Goal: Communication & Community: Answer question/provide support

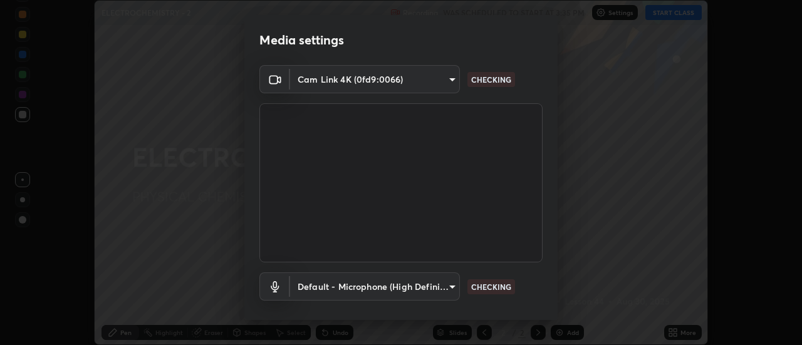
scroll to position [66, 0]
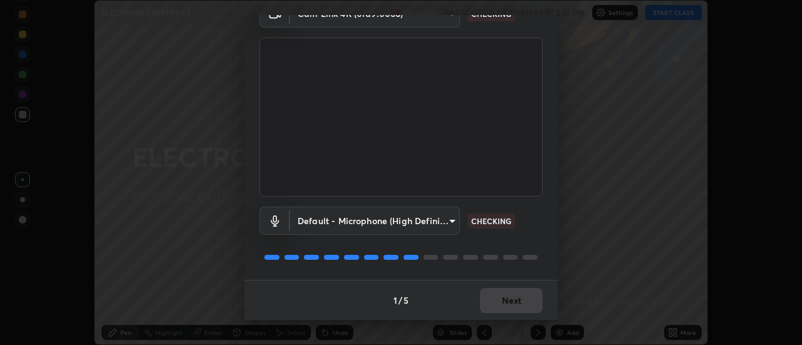
click at [516, 303] on div "1 / 5 Next" at bounding box center [400, 300] width 313 height 40
click at [518, 308] on div "1 / 5 Next" at bounding box center [400, 300] width 313 height 40
click at [515, 302] on div "1 / 5 Next" at bounding box center [400, 300] width 313 height 40
click at [512, 301] on div "1 / 5 Next" at bounding box center [400, 300] width 313 height 40
click at [515, 303] on div "1 / 5 Next" at bounding box center [400, 300] width 313 height 40
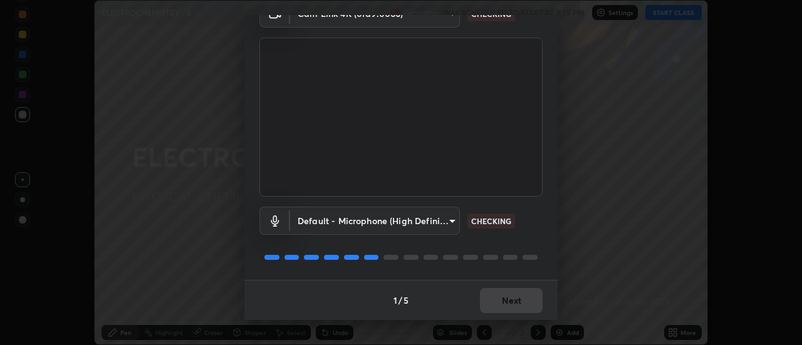
click at [516, 305] on div "1 / 5 Next" at bounding box center [400, 300] width 313 height 40
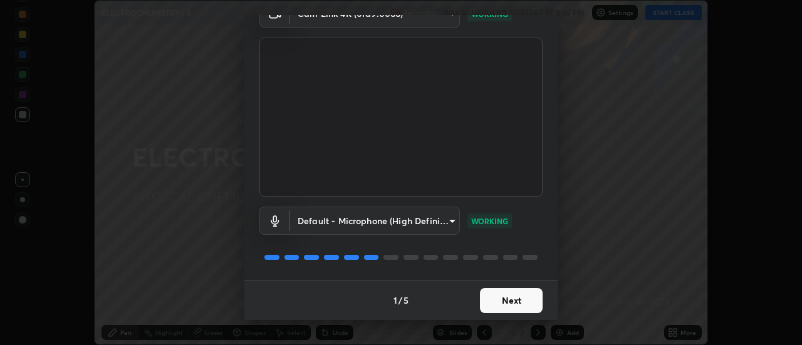
click at [515, 303] on button "Next" at bounding box center [511, 300] width 63 height 25
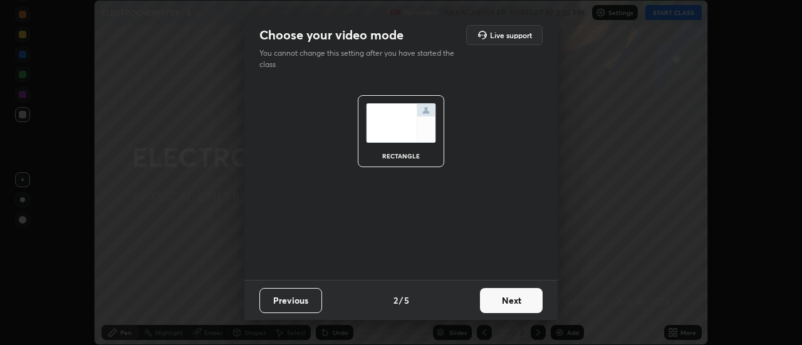
click at [518, 304] on button "Next" at bounding box center [511, 300] width 63 height 25
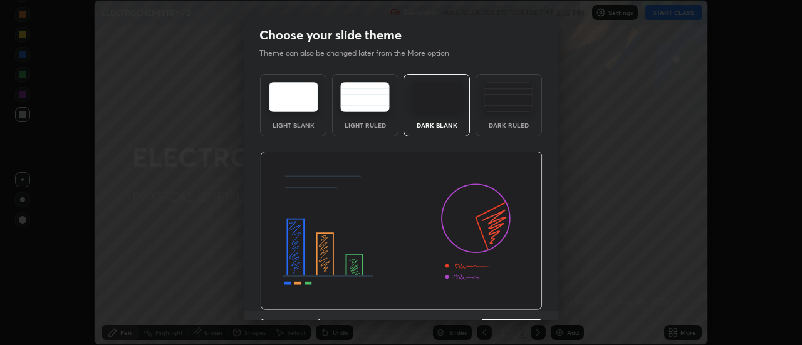
click at [518, 107] on img at bounding box center [509, 97] width 50 height 30
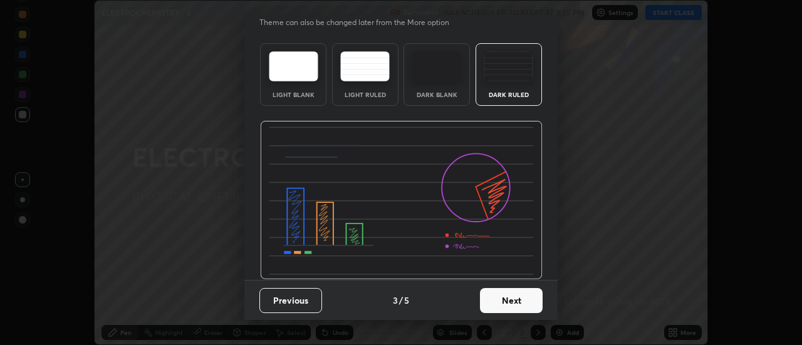
click at [520, 304] on button "Next" at bounding box center [511, 300] width 63 height 25
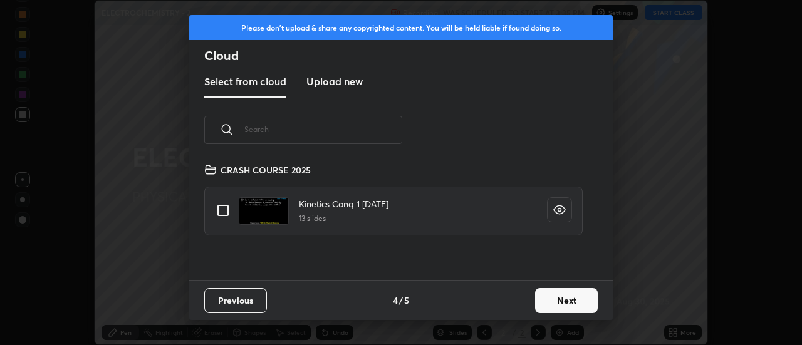
scroll to position [118, 402]
click at [566, 310] on button "Next" at bounding box center [566, 300] width 63 height 25
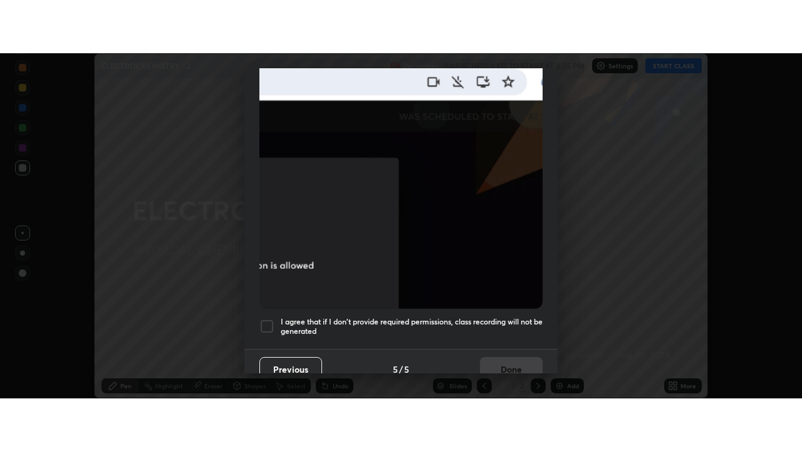
scroll to position [321, 0]
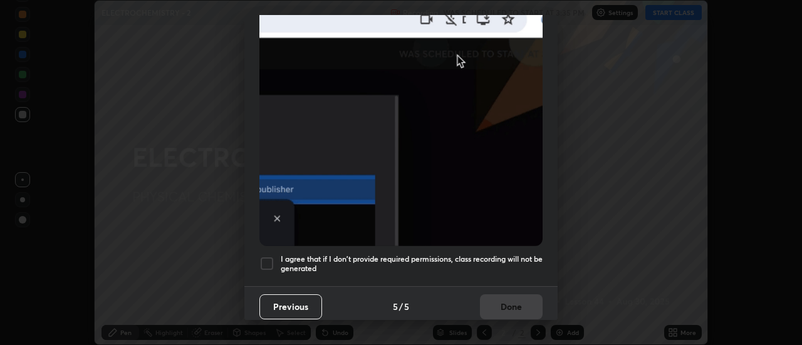
click at [269, 256] on div at bounding box center [266, 263] width 15 height 15
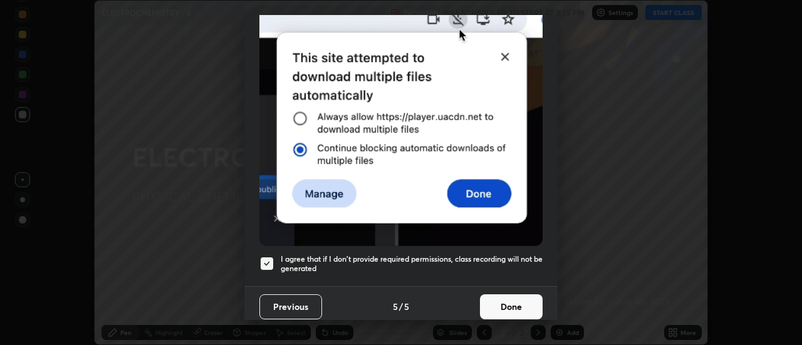
click at [524, 305] on button "Done" at bounding box center [511, 307] width 63 height 25
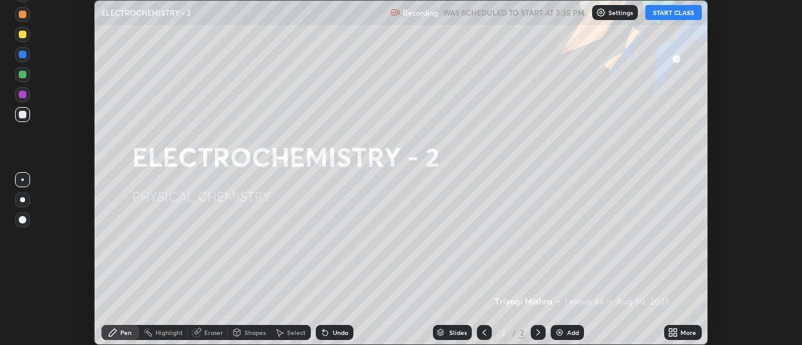
click at [677, 332] on icon at bounding box center [675, 330] width 3 height 3
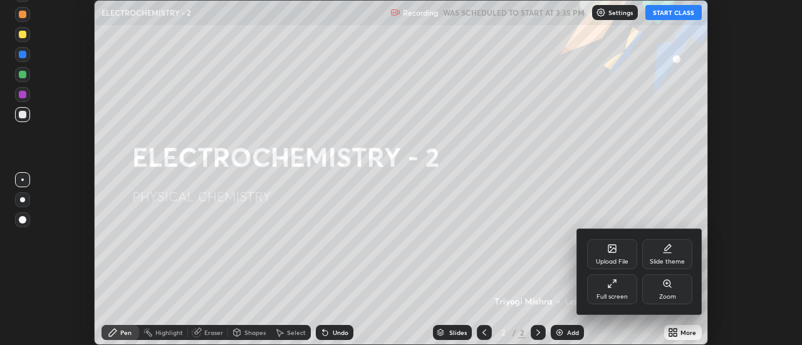
click at [619, 288] on div "Full screen" at bounding box center [612, 289] width 50 height 30
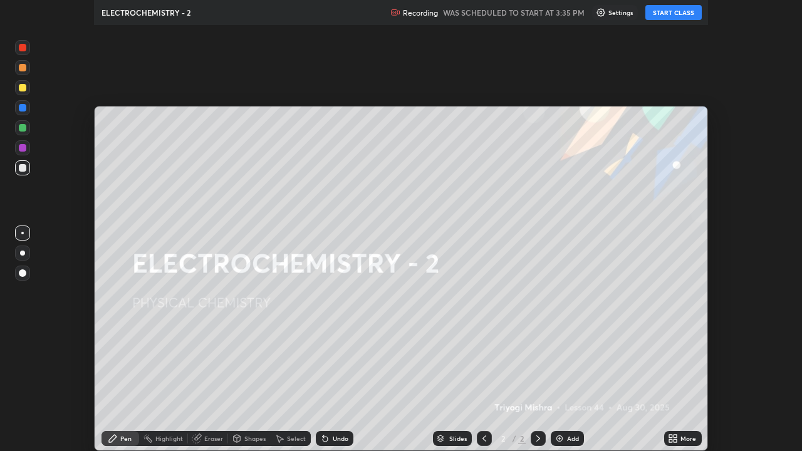
scroll to position [451, 802]
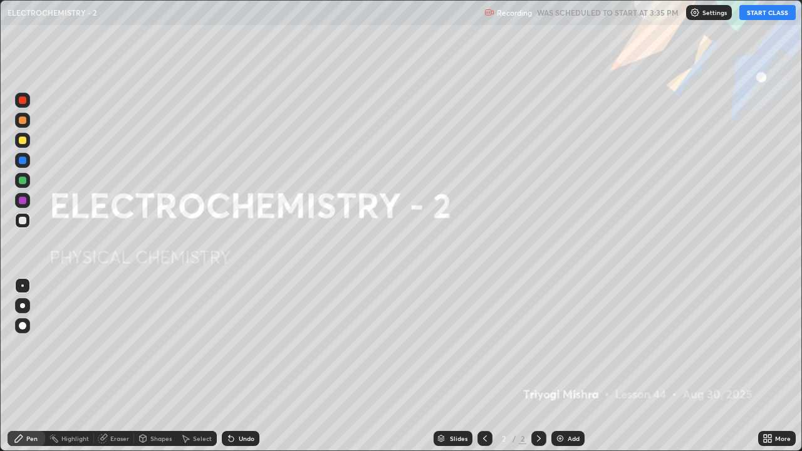
click at [765, 12] on button "START CLASS" at bounding box center [767, 12] width 56 height 15
click at [29, 306] on div at bounding box center [22, 305] width 15 height 15
click at [118, 345] on div "Eraser" at bounding box center [119, 439] width 19 height 6
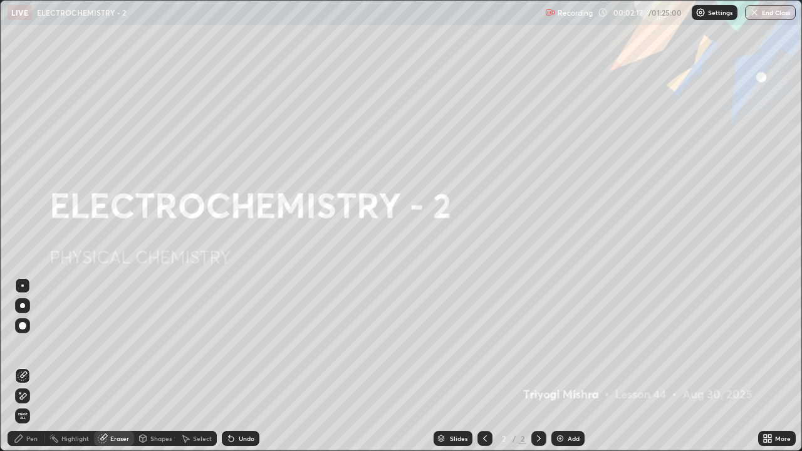
click at [25, 345] on span "Erase all" at bounding box center [23, 416] width 14 height 8
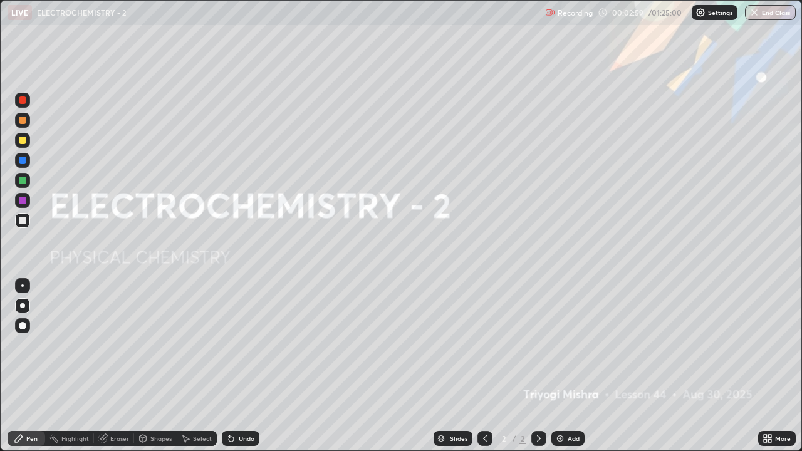
click at [560, 345] on img at bounding box center [560, 439] width 10 height 10
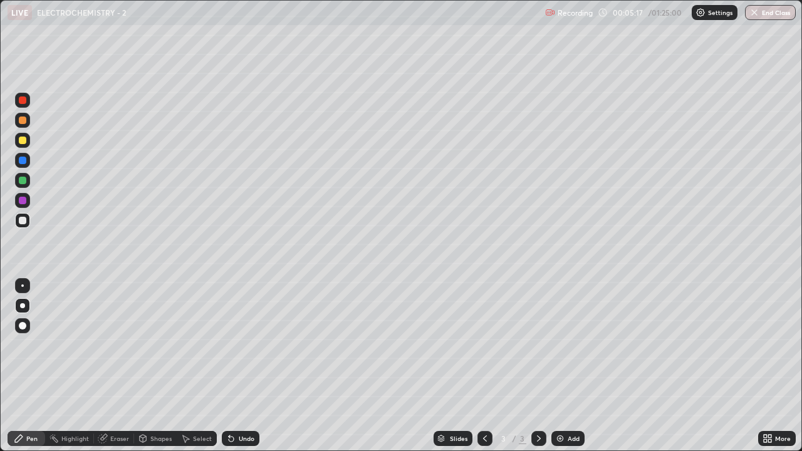
click at [113, 345] on div "Eraser" at bounding box center [119, 439] width 19 height 6
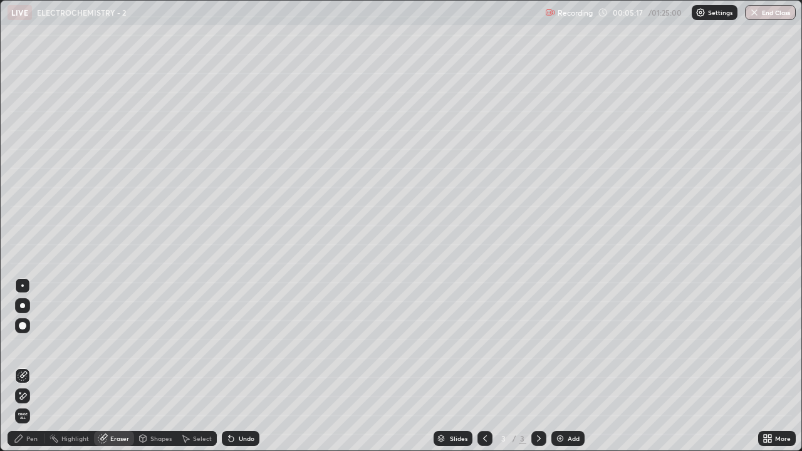
click at [23, 345] on span "Erase all" at bounding box center [23, 416] width 14 height 8
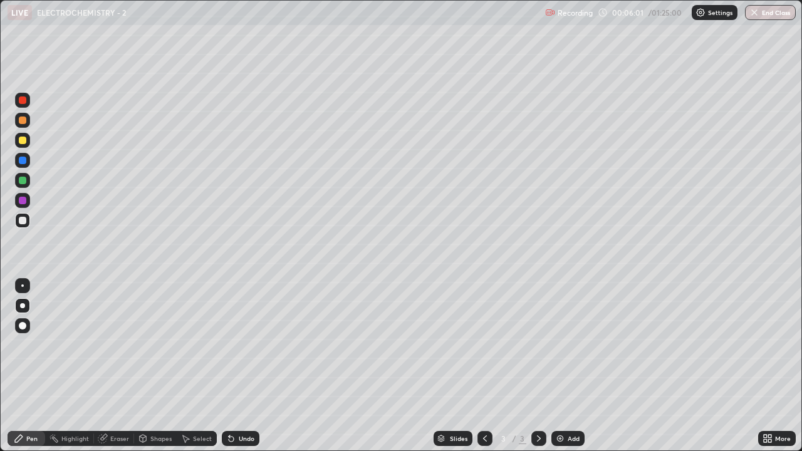
click at [155, 345] on div "Shapes" at bounding box center [160, 439] width 21 height 6
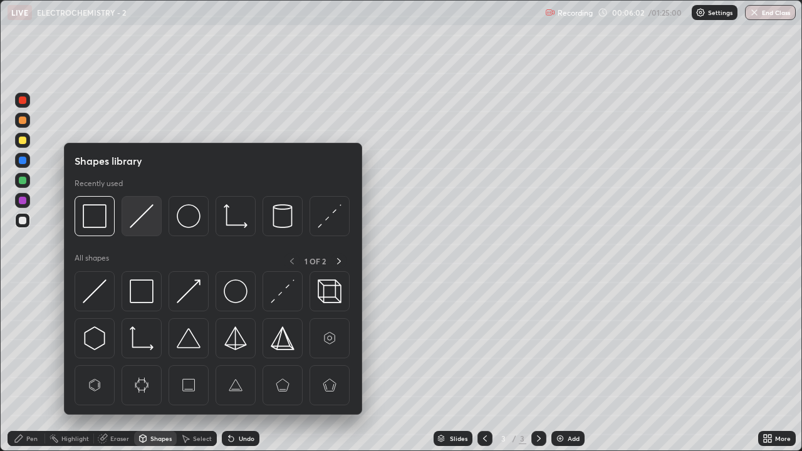
click at [143, 218] on img at bounding box center [142, 216] width 24 height 24
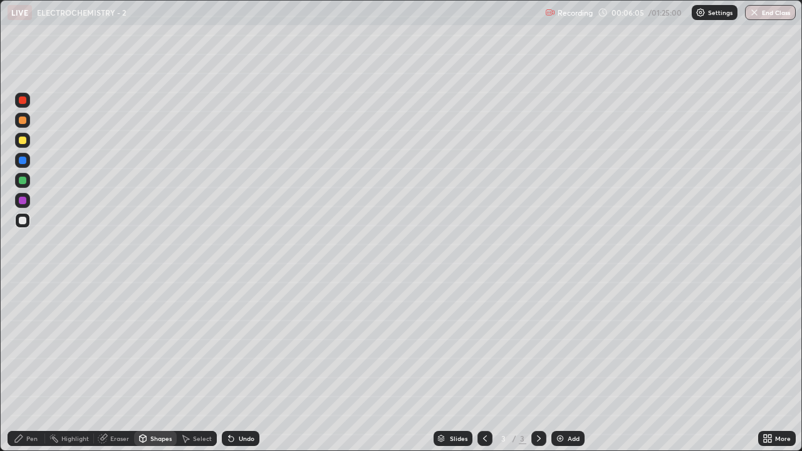
click at [28, 345] on div "Pen" at bounding box center [27, 438] width 38 height 15
click at [17, 285] on div at bounding box center [22, 285] width 15 height 15
click at [160, 345] on div "Shapes" at bounding box center [160, 439] width 21 height 6
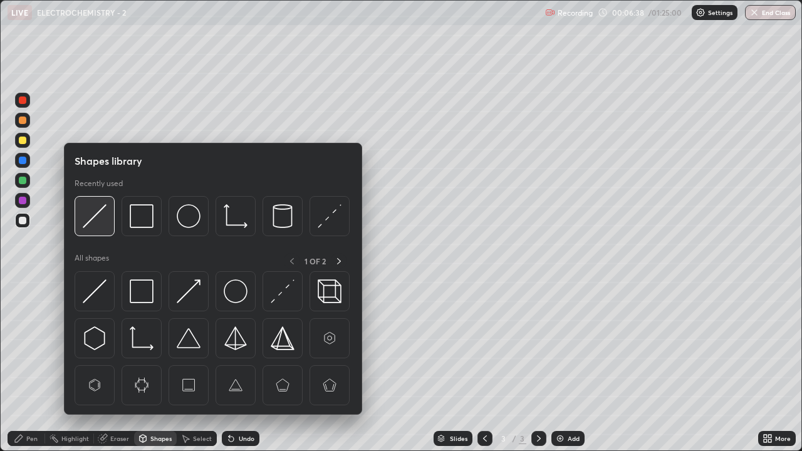
click at [94, 217] on img at bounding box center [95, 216] width 24 height 24
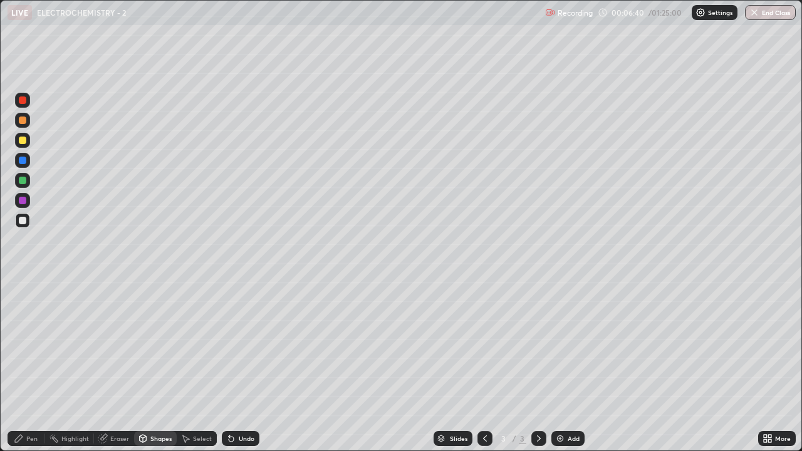
click at [155, 345] on div "Shapes" at bounding box center [160, 439] width 21 height 6
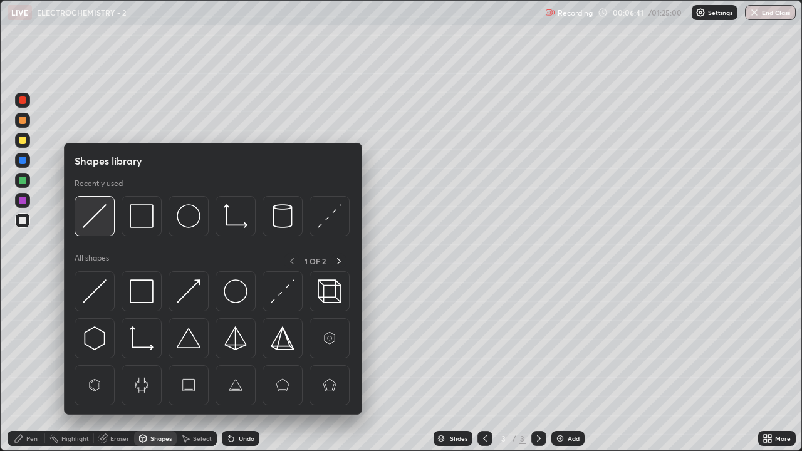
click at [100, 217] on img at bounding box center [95, 216] width 24 height 24
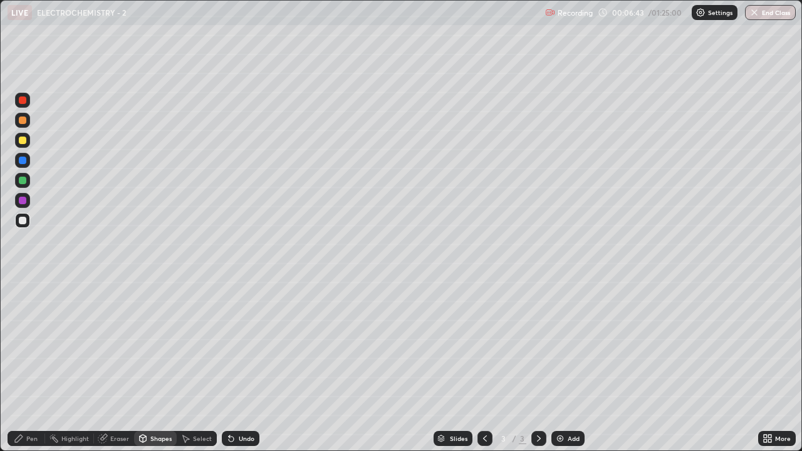
click at [29, 345] on div "Pen" at bounding box center [27, 438] width 38 height 15
click at [20, 306] on div at bounding box center [22, 305] width 5 height 5
click at [21, 306] on div at bounding box center [22, 305] width 5 height 5
click at [569, 345] on div "Add" at bounding box center [574, 439] width 12 height 6
click at [482, 345] on icon at bounding box center [485, 439] width 10 height 10
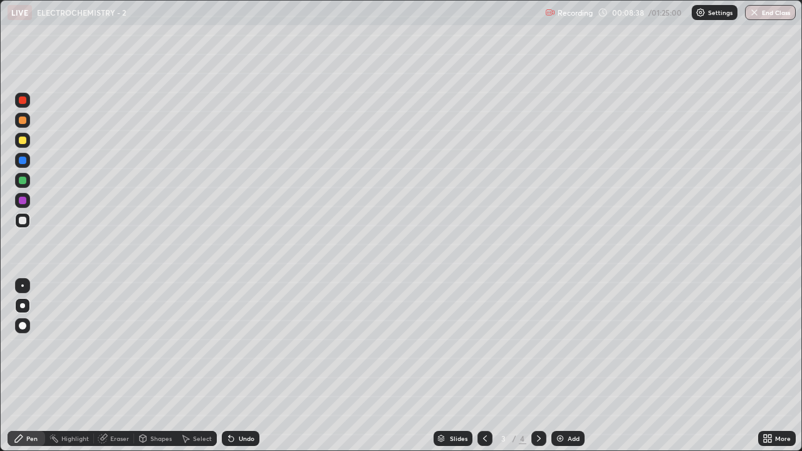
click at [536, 345] on icon at bounding box center [539, 439] width 10 height 10
click at [105, 345] on icon at bounding box center [103, 437] width 7 height 6
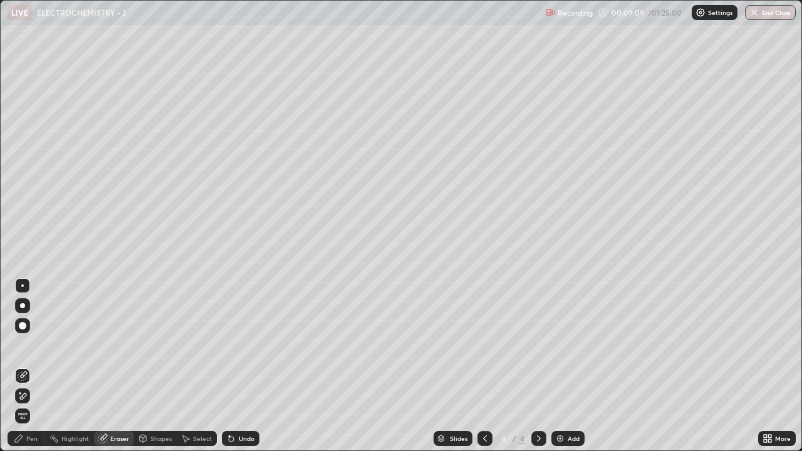
click at [24, 345] on span "Erase all" at bounding box center [23, 416] width 14 height 8
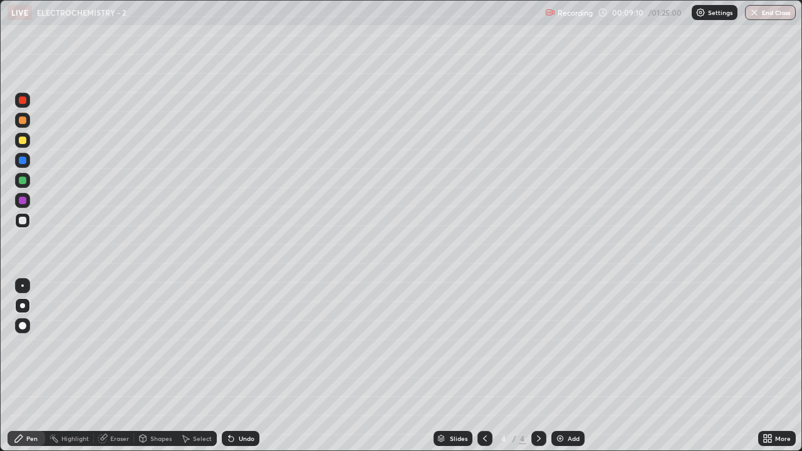
click at [484, 345] on icon at bounding box center [485, 439] width 10 height 10
click at [120, 345] on div "Eraser" at bounding box center [119, 439] width 19 height 6
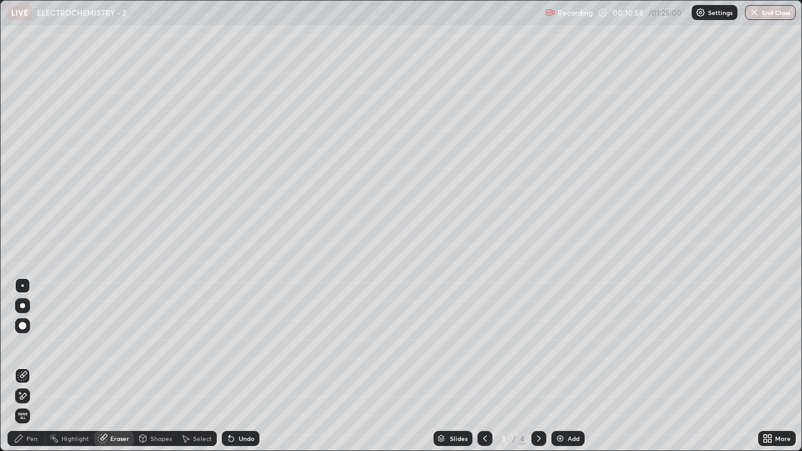
click at [21, 345] on icon at bounding box center [19, 439] width 8 height 8
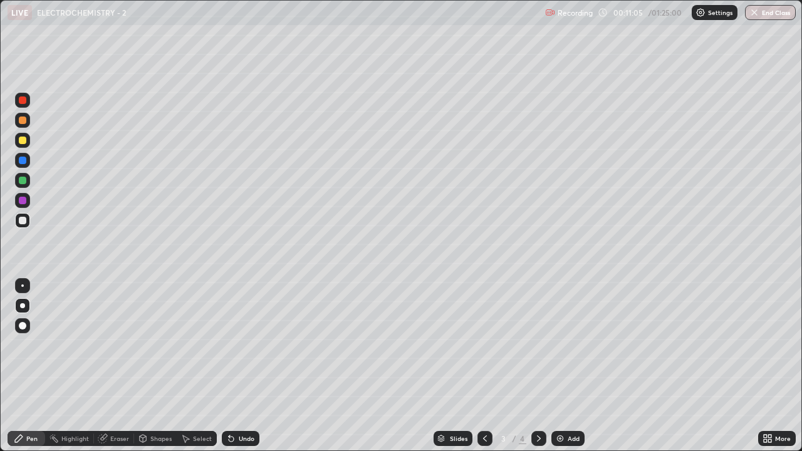
click at [71, 345] on div "Highlight" at bounding box center [75, 439] width 28 height 6
click at [21, 345] on icon at bounding box center [19, 439] width 10 height 10
click at [23, 286] on div at bounding box center [22, 286] width 3 height 3
click at [154, 345] on div "Shapes" at bounding box center [160, 439] width 21 height 6
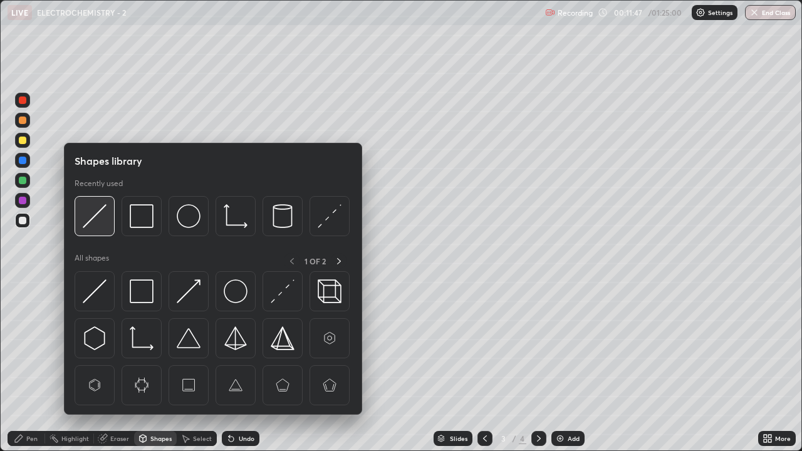
click at [96, 216] on img at bounding box center [95, 216] width 24 height 24
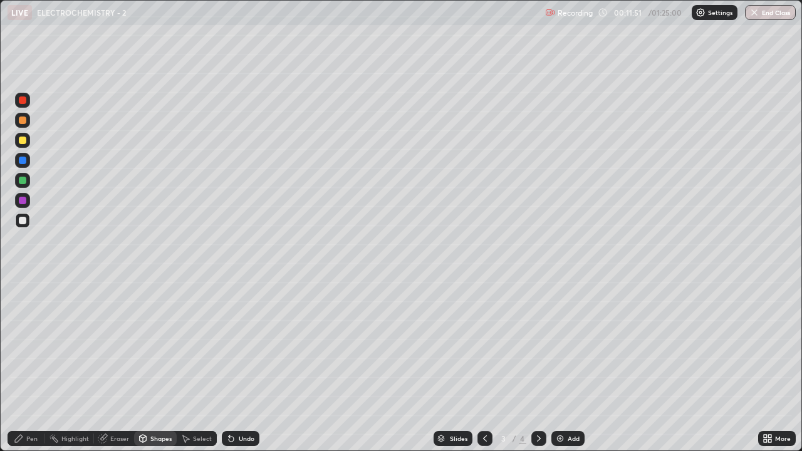
click at [29, 345] on div "Pen" at bounding box center [31, 439] width 11 height 6
click at [22, 306] on div at bounding box center [22, 305] width 5 height 5
click at [21, 305] on div at bounding box center [22, 305] width 5 height 5
click at [538, 345] on icon at bounding box center [539, 439] width 10 height 10
click at [23, 145] on div at bounding box center [22, 140] width 15 height 15
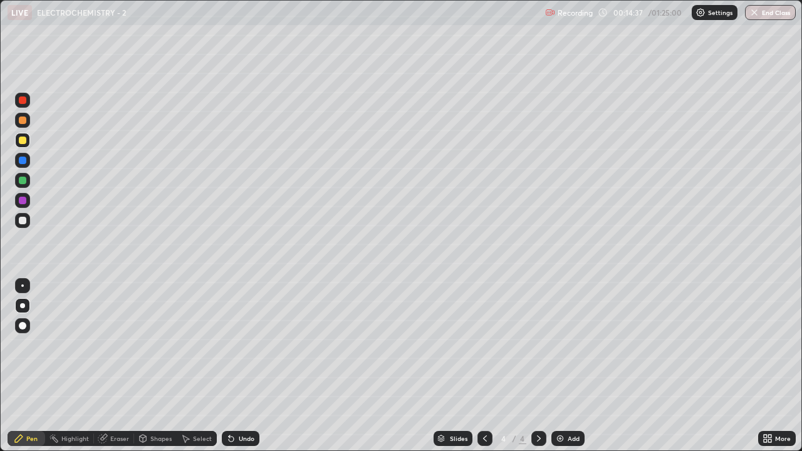
click at [75, 345] on div "Highlight" at bounding box center [75, 439] width 28 height 6
click at [73, 345] on div "Highlight" at bounding box center [75, 439] width 28 height 6
click at [484, 345] on icon at bounding box center [485, 439] width 10 height 10
click at [531, 345] on div at bounding box center [538, 438] width 15 height 15
click at [480, 345] on icon at bounding box center [485, 439] width 10 height 10
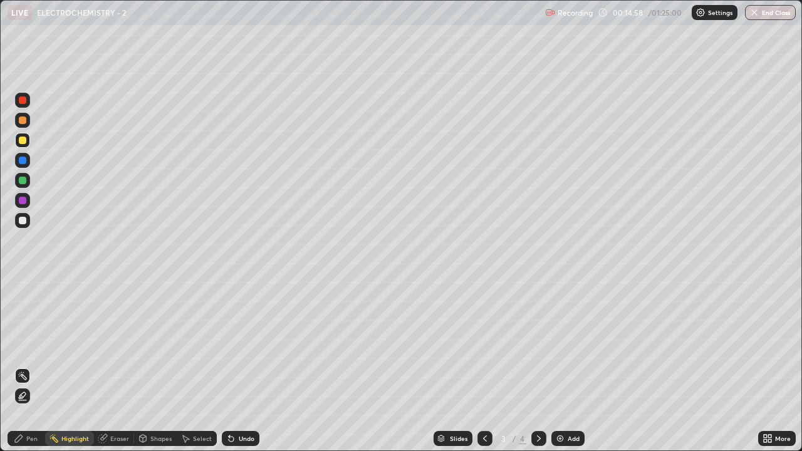
click at [538, 345] on icon at bounding box center [539, 439] width 10 height 10
click at [556, 345] on img at bounding box center [560, 439] width 10 height 10
click at [25, 345] on div "Pen" at bounding box center [27, 438] width 38 height 15
click at [478, 345] on div at bounding box center [485, 438] width 15 height 15
click at [484, 345] on icon at bounding box center [485, 439] width 10 height 10
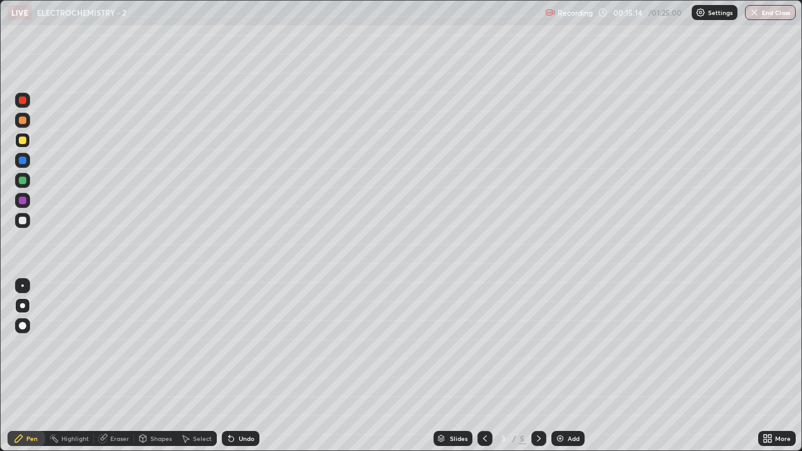
click at [538, 345] on icon at bounding box center [539, 439] width 10 height 10
click at [537, 345] on icon at bounding box center [539, 439] width 4 height 6
click at [485, 345] on icon at bounding box center [485, 439] width 10 height 10
click at [478, 345] on div at bounding box center [485, 438] width 15 height 15
click at [538, 345] on icon at bounding box center [539, 439] width 10 height 10
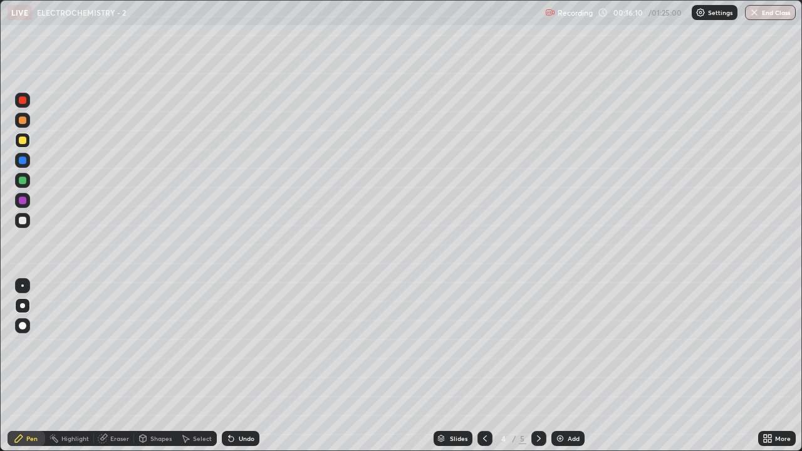
click at [115, 345] on div "Eraser" at bounding box center [119, 439] width 19 height 6
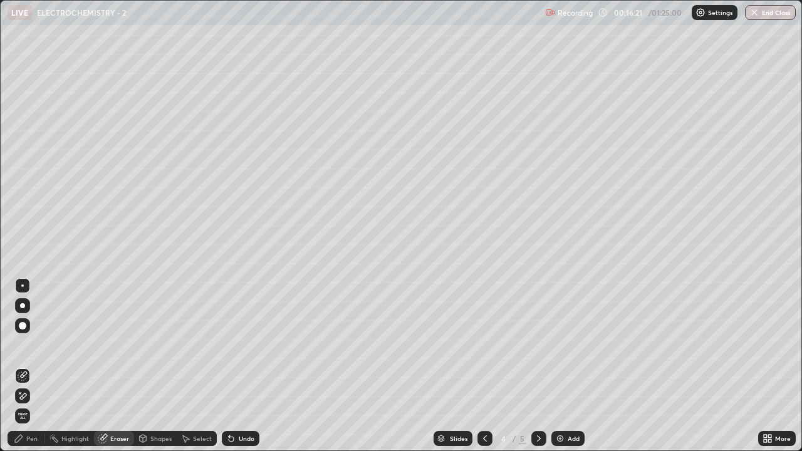
click at [31, 345] on div "Pen" at bounding box center [31, 439] width 11 height 6
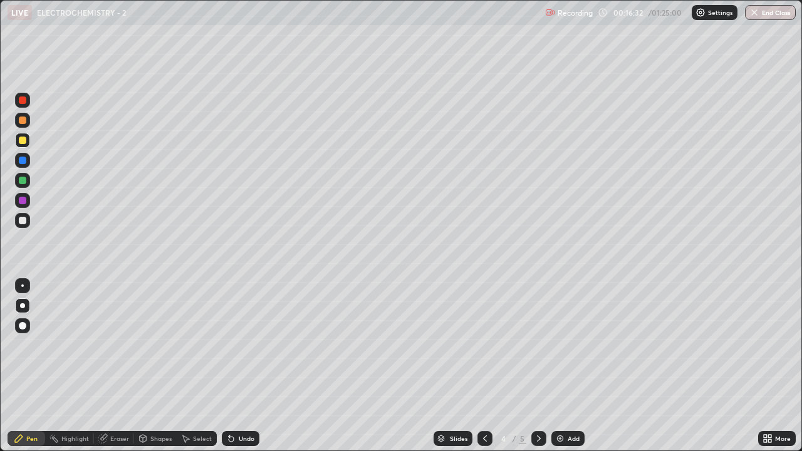
click at [154, 345] on div "Shapes" at bounding box center [155, 438] width 43 height 15
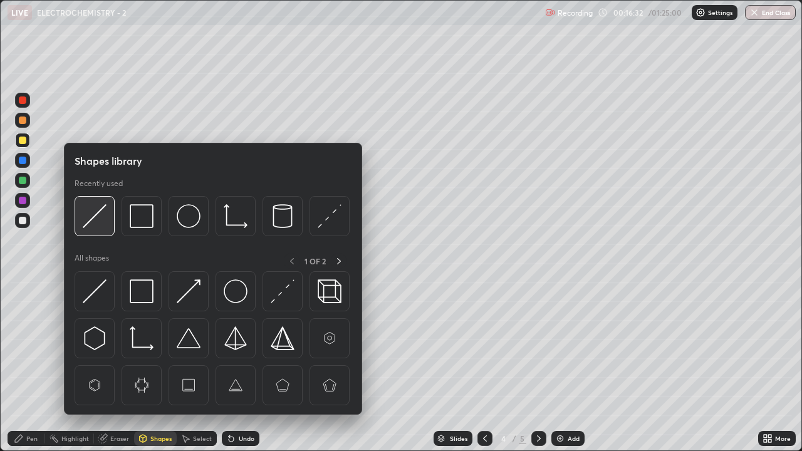
click at [96, 214] on img at bounding box center [95, 216] width 24 height 24
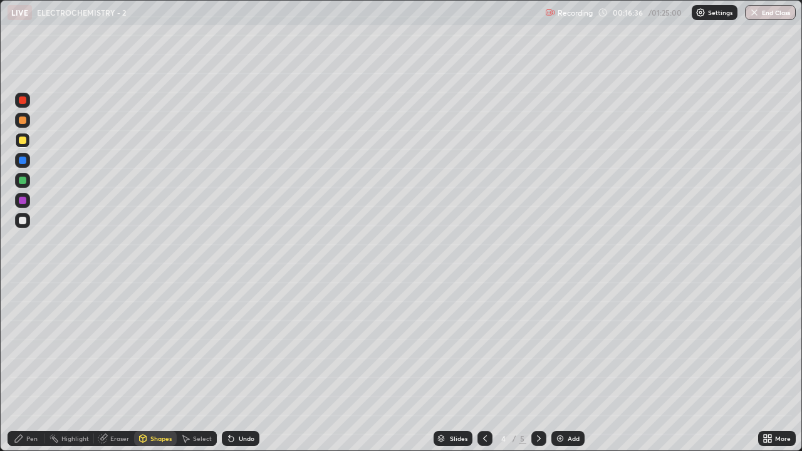
click at [21, 345] on icon at bounding box center [19, 439] width 10 height 10
click at [23, 286] on div at bounding box center [22, 286] width 3 height 3
click at [480, 345] on icon at bounding box center [485, 439] width 10 height 10
click at [538, 345] on icon at bounding box center [539, 439] width 10 height 10
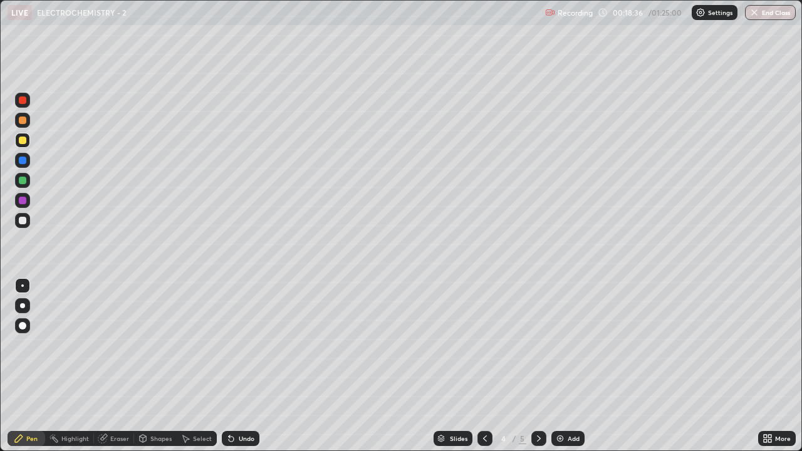
click at [23, 306] on div at bounding box center [22, 305] width 5 height 5
click at [24, 305] on div at bounding box center [22, 305] width 5 height 5
click at [23, 285] on div at bounding box center [22, 286] width 3 height 3
click at [23, 286] on div at bounding box center [22, 286] width 3 height 3
click at [485, 345] on icon at bounding box center [485, 439] width 10 height 10
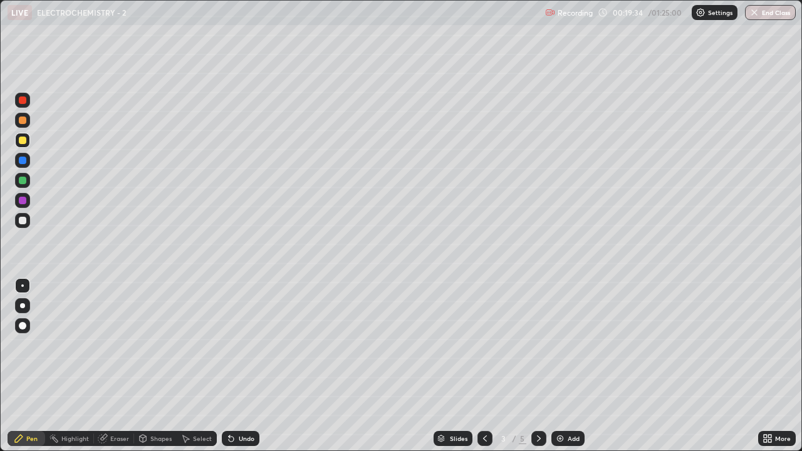
click at [24, 221] on div at bounding box center [23, 221] width 8 height 8
click at [532, 345] on div at bounding box center [538, 438] width 15 height 15
click at [538, 345] on icon at bounding box center [539, 439] width 10 height 10
click at [123, 345] on div "Eraser" at bounding box center [119, 439] width 19 height 6
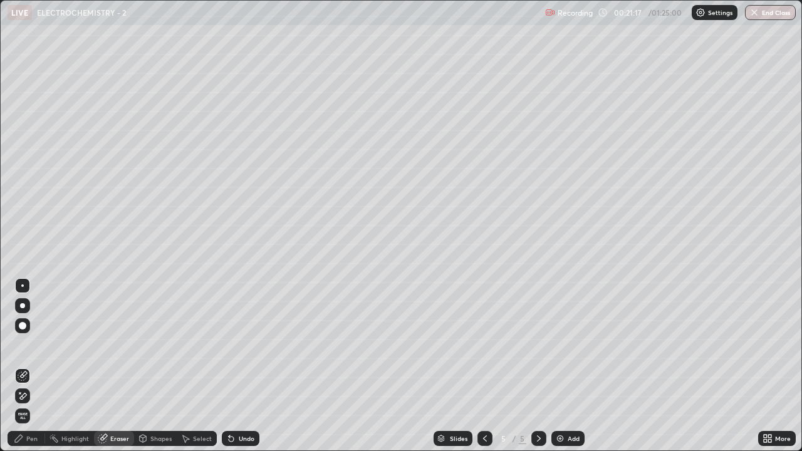
click at [29, 345] on span "Erase all" at bounding box center [23, 416] width 14 height 8
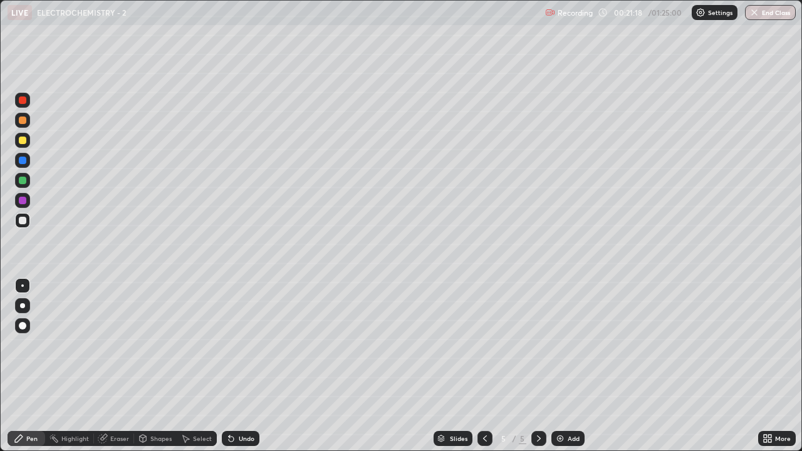
click at [23, 306] on div at bounding box center [22, 305] width 5 height 5
click at [21, 306] on div at bounding box center [22, 305] width 5 height 5
click at [157, 345] on div "Shapes" at bounding box center [160, 439] width 21 height 6
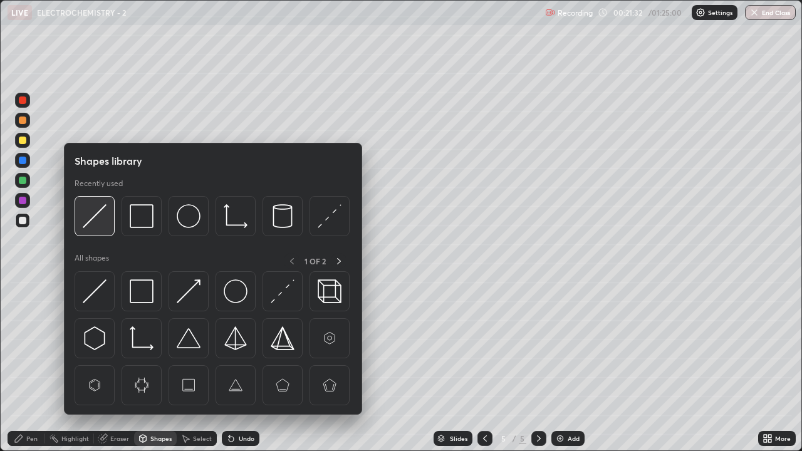
click at [99, 219] on img at bounding box center [95, 216] width 24 height 24
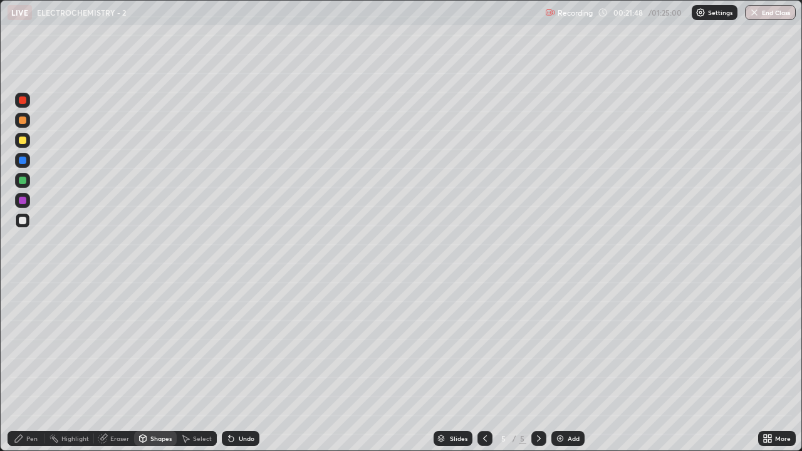
click at [30, 345] on div "Pen" at bounding box center [31, 439] width 11 height 6
click at [21, 143] on div at bounding box center [23, 141] width 8 height 8
click at [21, 142] on div at bounding box center [23, 141] width 8 height 8
click at [22, 286] on div at bounding box center [22, 286] width 3 height 3
click at [22, 285] on div at bounding box center [22, 286] width 3 height 3
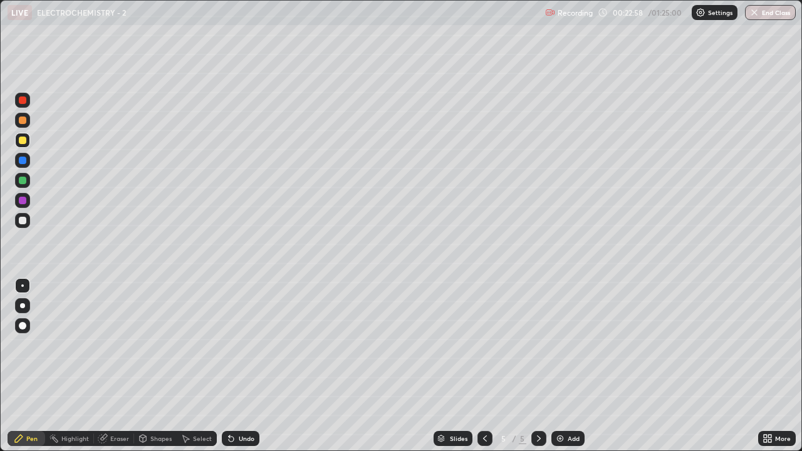
click at [114, 345] on div "Eraser" at bounding box center [119, 439] width 19 height 6
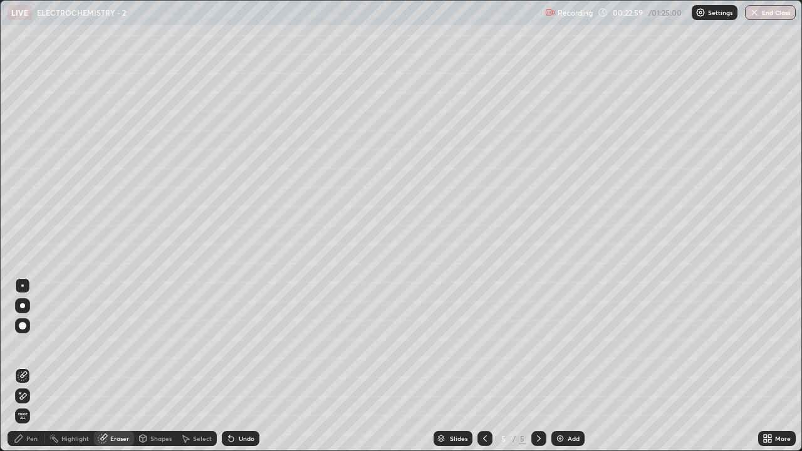
click at [27, 345] on div "Pen" at bounding box center [27, 438] width 38 height 15
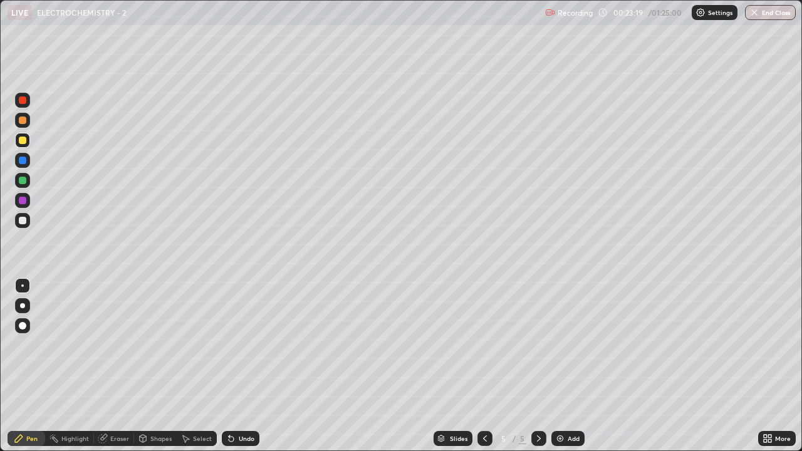
click at [21, 220] on div at bounding box center [23, 221] width 8 height 8
click at [568, 345] on div "Add" at bounding box center [574, 439] width 12 height 6
click at [489, 345] on div at bounding box center [485, 438] width 15 height 15
click at [67, 345] on div "Highlight" at bounding box center [69, 438] width 49 height 15
click at [25, 345] on div "Pen" at bounding box center [27, 438] width 38 height 15
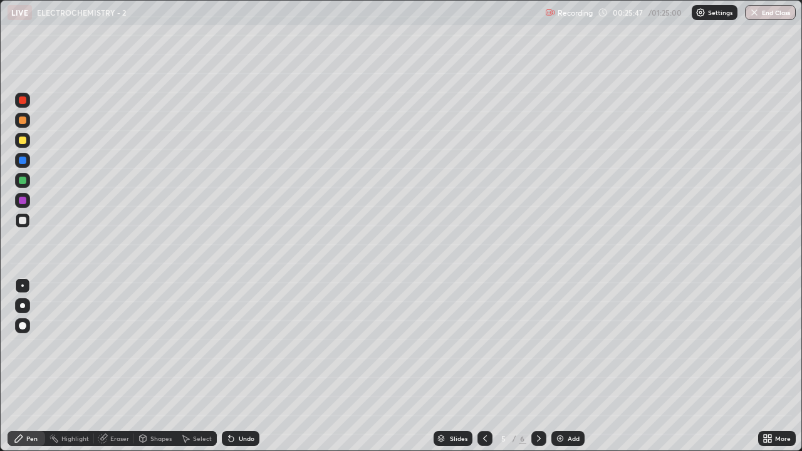
click at [21, 222] on div at bounding box center [23, 221] width 8 height 8
click at [23, 305] on div at bounding box center [22, 305] width 5 height 5
click at [154, 345] on div "Shapes" at bounding box center [160, 439] width 21 height 6
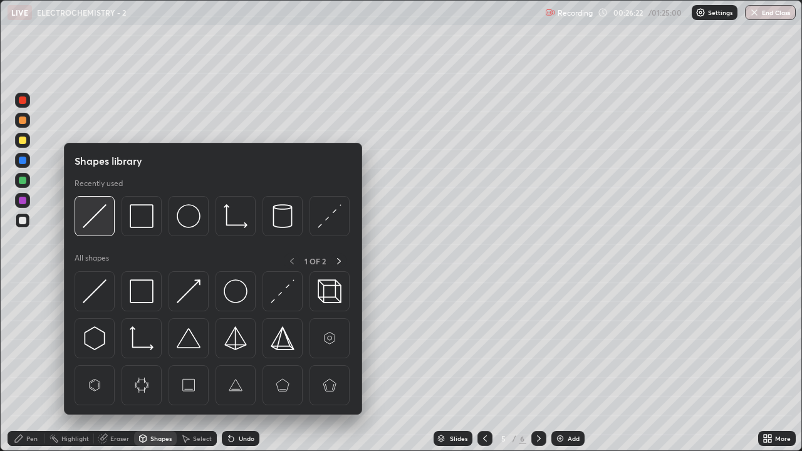
click at [99, 220] on img at bounding box center [95, 216] width 24 height 24
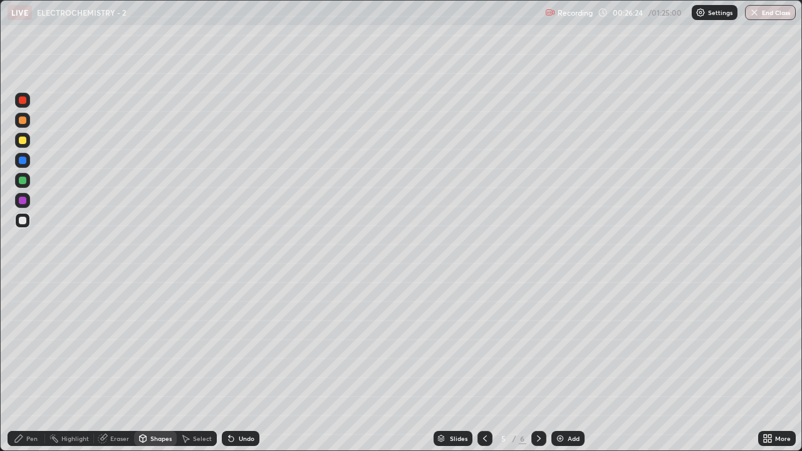
click at [28, 345] on div "Pen" at bounding box center [31, 439] width 11 height 6
click at [110, 345] on div "Eraser" at bounding box center [119, 439] width 19 height 6
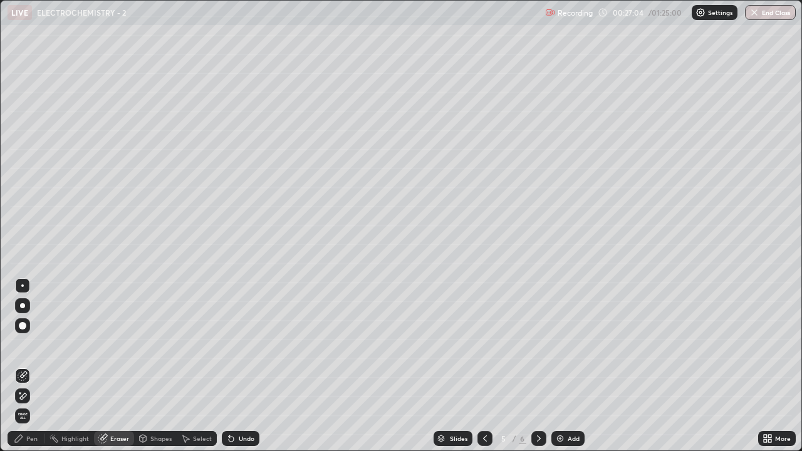
click at [37, 345] on div "Pen" at bounding box center [31, 439] width 11 height 6
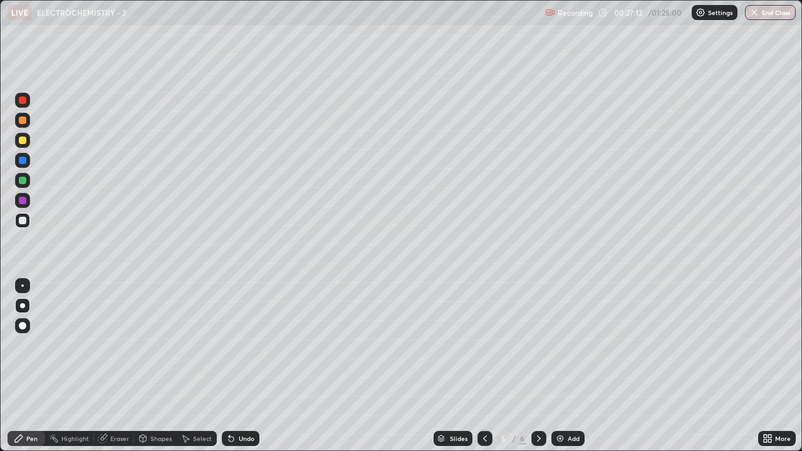
click at [538, 345] on icon at bounding box center [539, 439] width 10 height 10
click at [483, 345] on icon at bounding box center [485, 439] width 4 height 6
click at [565, 345] on div "Add" at bounding box center [567, 438] width 33 height 15
click at [114, 345] on div "Eraser" at bounding box center [119, 439] width 19 height 6
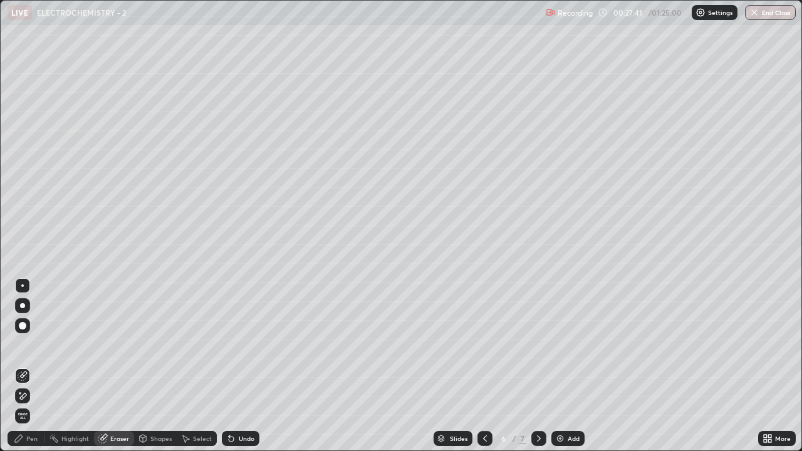
click at [31, 345] on div "Pen" at bounding box center [31, 439] width 11 height 6
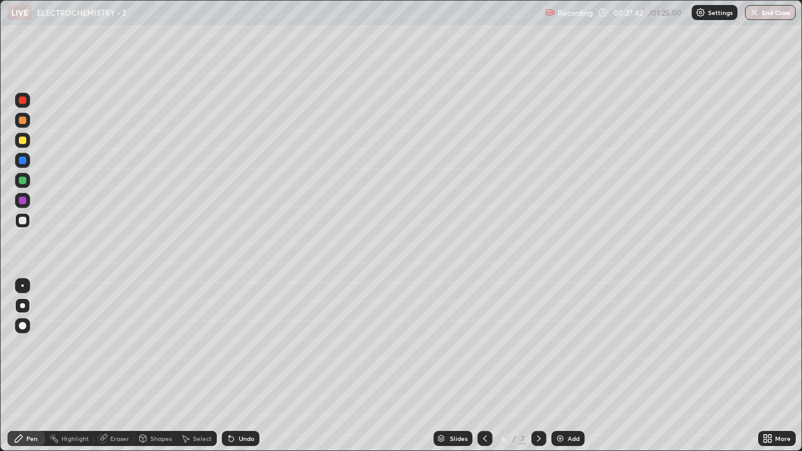
click at [23, 286] on div at bounding box center [22, 286] width 3 height 3
click at [20, 278] on div at bounding box center [22, 285] width 15 height 15
click at [23, 141] on div at bounding box center [23, 141] width 8 height 8
click at [21, 142] on div at bounding box center [23, 141] width 8 height 8
click at [156, 345] on div "Shapes" at bounding box center [160, 439] width 21 height 6
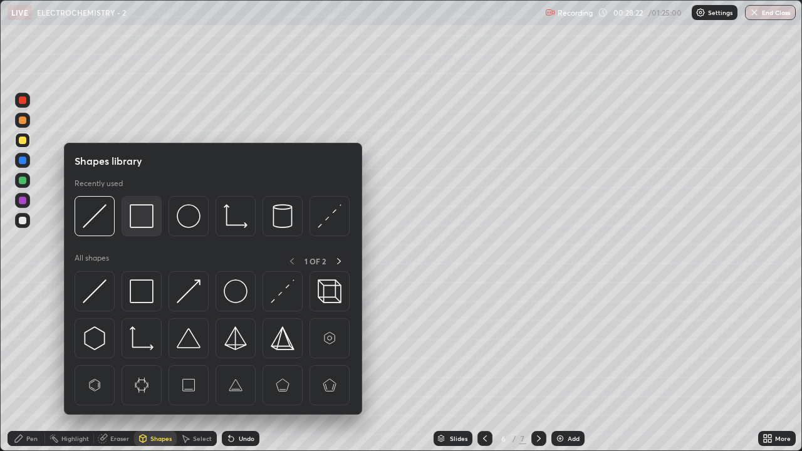
click at [141, 221] on img at bounding box center [142, 216] width 24 height 24
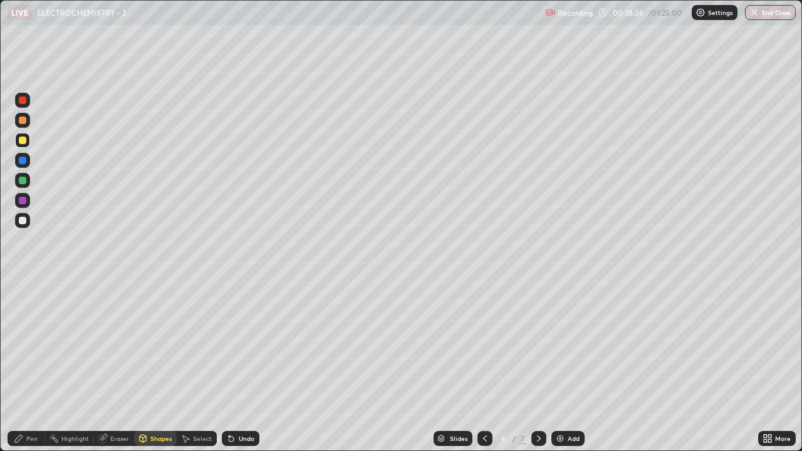
click at [67, 345] on div "Highlight" at bounding box center [75, 439] width 28 height 6
click at [36, 345] on div "Pen" at bounding box center [31, 439] width 11 height 6
click at [31, 345] on div "Pen" at bounding box center [31, 439] width 11 height 6
click at [21, 221] on div at bounding box center [23, 221] width 8 height 8
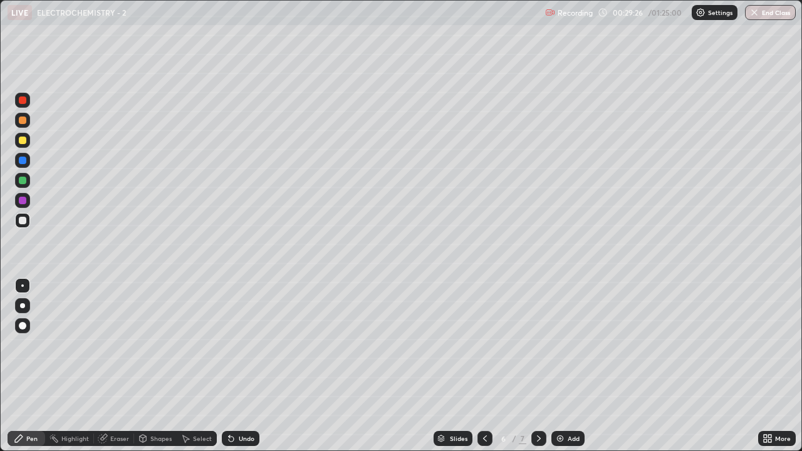
click at [23, 306] on div at bounding box center [22, 305] width 5 height 5
click at [23, 304] on div at bounding box center [22, 305] width 5 height 5
click at [155, 345] on div "Shapes" at bounding box center [160, 439] width 21 height 6
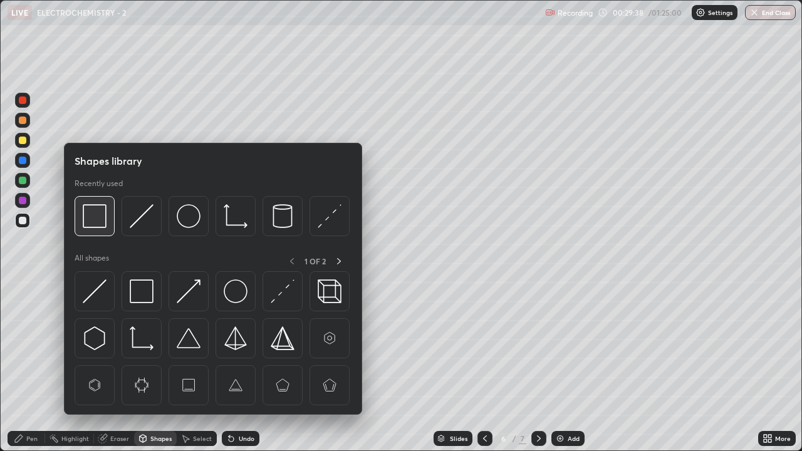
click at [95, 212] on img at bounding box center [95, 216] width 24 height 24
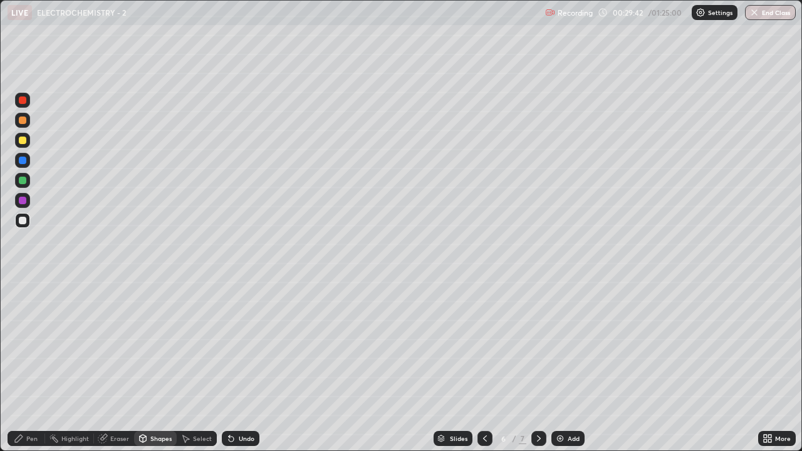
click at [24, 345] on div "Pen" at bounding box center [27, 438] width 38 height 15
click at [23, 286] on div at bounding box center [22, 286] width 3 height 3
click at [484, 345] on icon at bounding box center [485, 439] width 10 height 10
click at [486, 345] on icon at bounding box center [485, 439] width 10 height 10
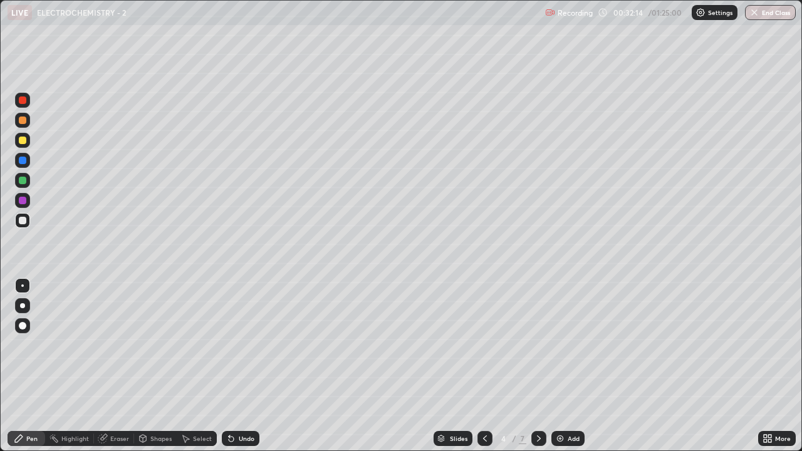
click at [484, 345] on icon at bounding box center [485, 439] width 10 height 10
click at [539, 345] on icon at bounding box center [539, 439] width 10 height 10
click at [539, 345] on icon at bounding box center [539, 439] width 4 height 6
click at [538, 345] on icon at bounding box center [539, 439] width 10 height 10
click at [484, 345] on icon at bounding box center [485, 439] width 10 height 10
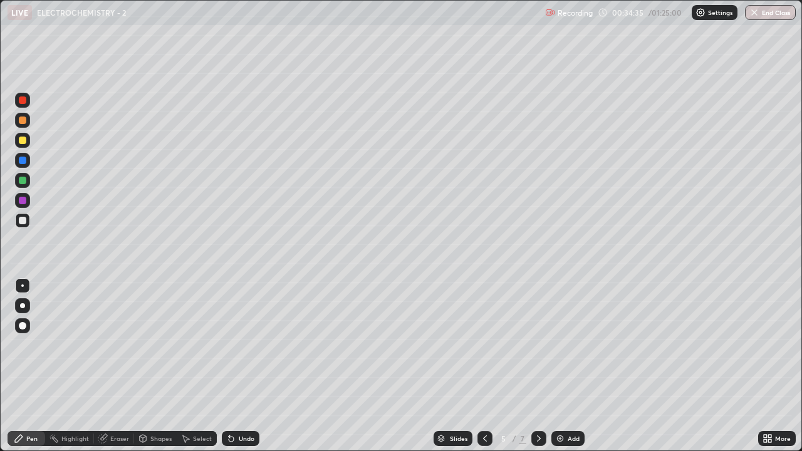
click at [536, 345] on icon at bounding box center [539, 439] width 10 height 10
click at [484, 345] on icon at bounding box center [485, 439] width 10 height 10
click at [538, 345] on icon at bounding box center [539, 439] width 10 height 10
click at [159, 345] on div "Shapes" at bounding box center [155, 438] width 43 height 15
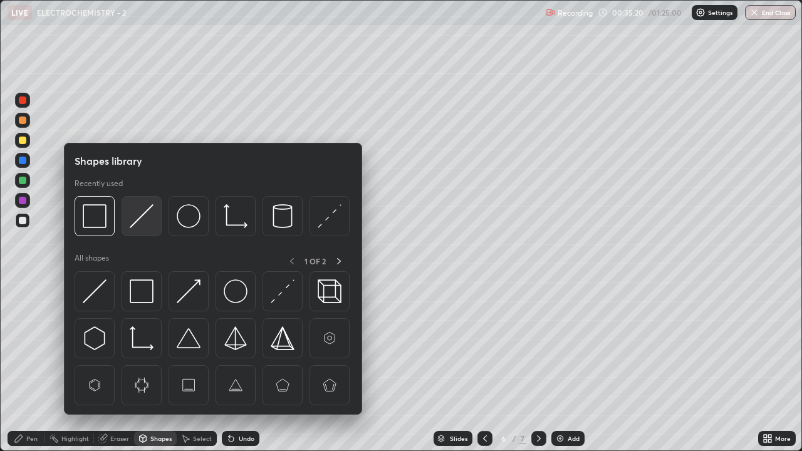
click at [140, 223] on img at bounding box center [142, 216] width 24 height 24
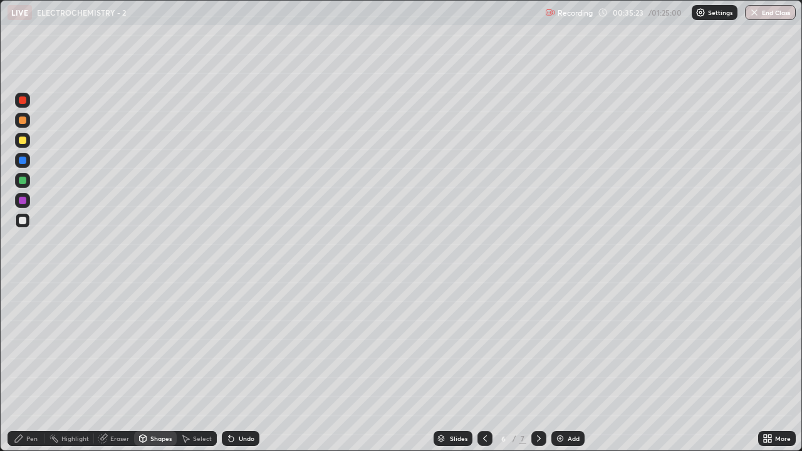
click at [29, 345] on div "Pen" at bounding box center [31, 439] width 11 height 6
click at [19, 142] on div at bounding box center [23, 141] width 8 height 8
click at [19, 140] on div at bounding box center [23, 141] width 8 height 8
click at [485, 345] on icon at bounding box center [485, 439] width 10 height 10
click at [484, 345] on icon at bounding box center [485, 439] width 10 height 10
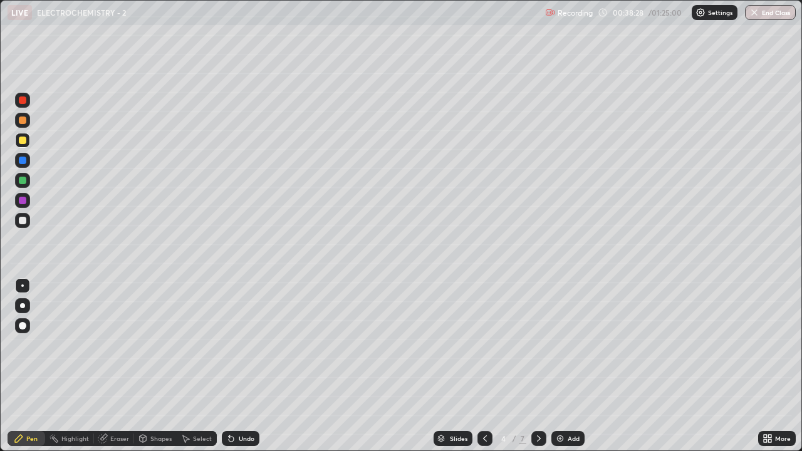
click at [485, 345] on icon at bounding box center [485, 439] width 10 height 10
click at [536, 345] on icon at bounding box center [539, 439] width 10 height 10
click at [537, 345] on icon at bounding box center [539, 439] width 10 height 10
click at [538, 345] on icon at bounding box center [539, 439] width 10 height 10
click at [539, 345] on icon at bounding box center [539, 439] width 4 height 6
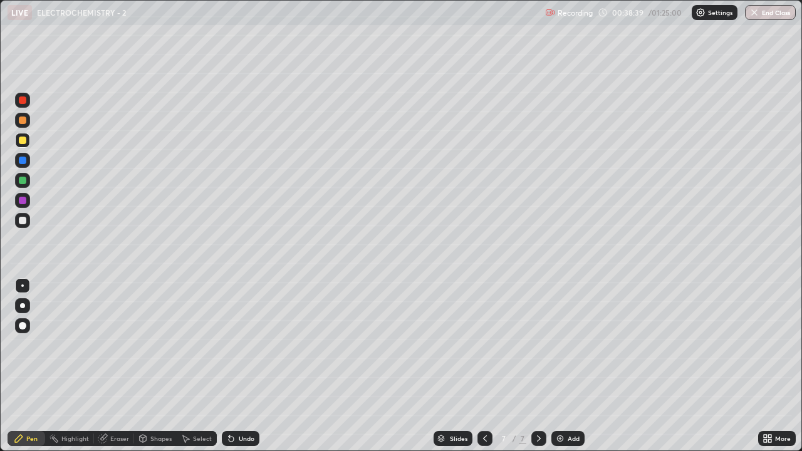
click at [23, 306] on div at bounding box center [22, 305] width 5 height 5
click at [132, 345] on div "Eraser" at bounding box center [114, 438] width 40 height 15
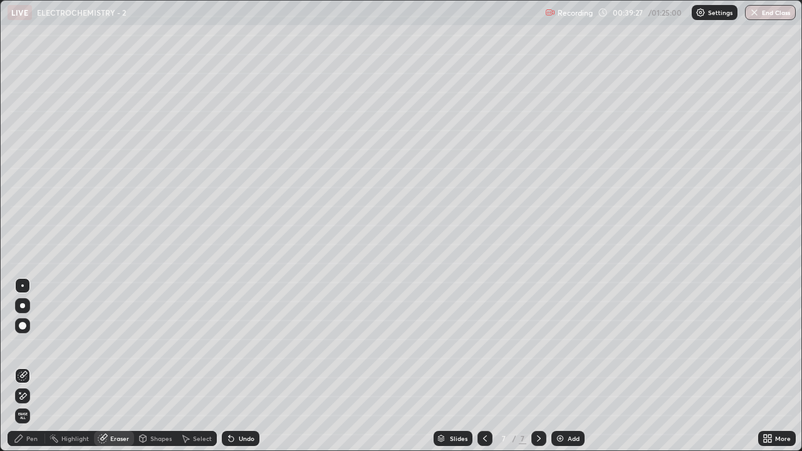
click at [28, 345] on span "Erase all" at bounding box center [23, 416] width 14 height 8
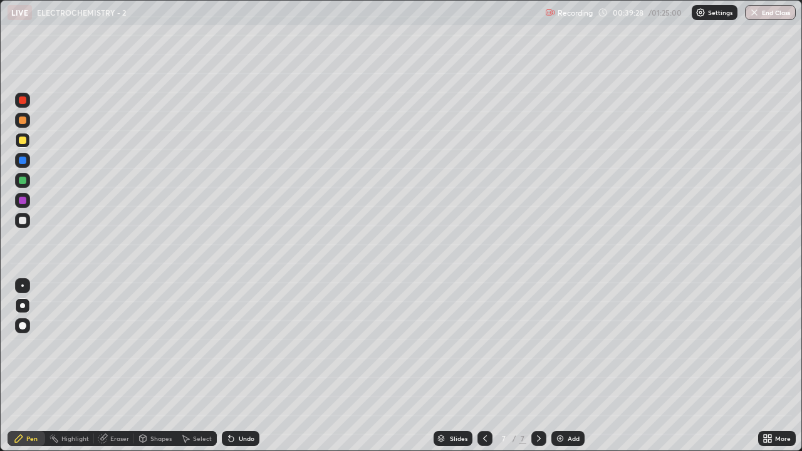
click at [483, 345] on icon at bounding box center [485, 439] width 4 height 6
click at [536, 345] on icon at bounding box center [539, 439] width 10 height 10
click at [73, 345] on div "Highlight" at bounding box center [75, 439] width 28 height 6
click at [71, 345] on div "Highlight" at bounding box center [75, 439] width 28 height 6
click at [159, 345] on div "Shapes" at bounding box center [160, 439] width 21 height 6
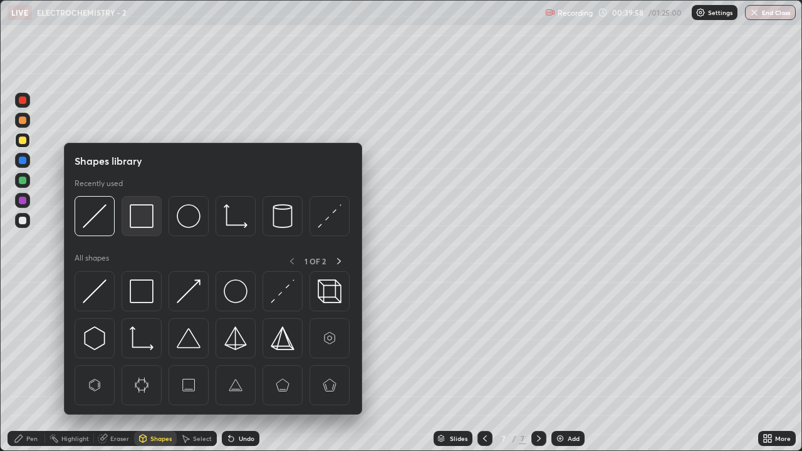
click at [141, 221] on img at bounding box center [142, 216] width 24 height 24
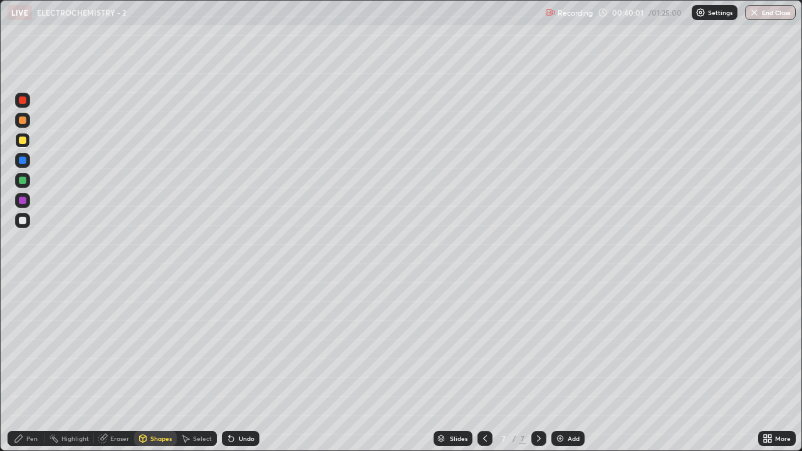
click at [34, 345] on div "Pen" at bounding box center [31, 439] width 11 height 6
click at [23, 286] on div at bounding box center [22, 286] width 3 height 3
click at [22, 285] on div at bounding box center [22, 286] width 3 height 3
click at [21, 221] on div at bounding box center [23, 221] width 8 height 8
click at [21, 222] on div at bounding box center [23, 221] width 8 height 8
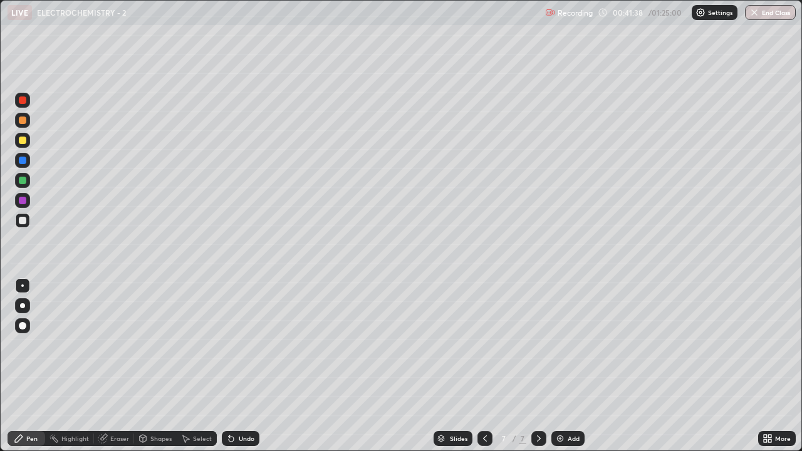
click at [25, 141] on div at bounding box center [23, 141] width 8 height 8
click at [22, 139] on div at bounding box center [23, 141] width 8 height 8
click at [22, 306] on div at bounding box center [22, 305] width 5 height 5
click at [23, 306] on div at bounding box center [22, 305] width 5 height 5
click at [21, 220] on div at bounding box center [23, 221] width 8 height 8
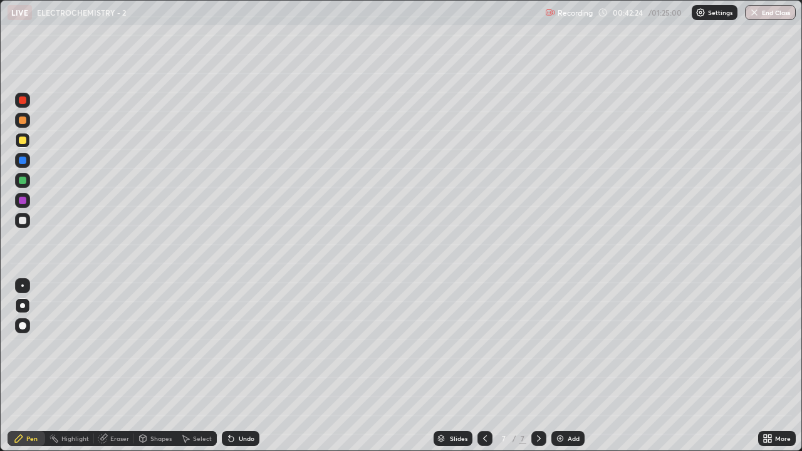
click at [23, 221] on div at bounding box center [23, 221] width 8 height 8
click at [111, 345] on div "Eraser" at bounding box center [119, 439] width 19 height 6
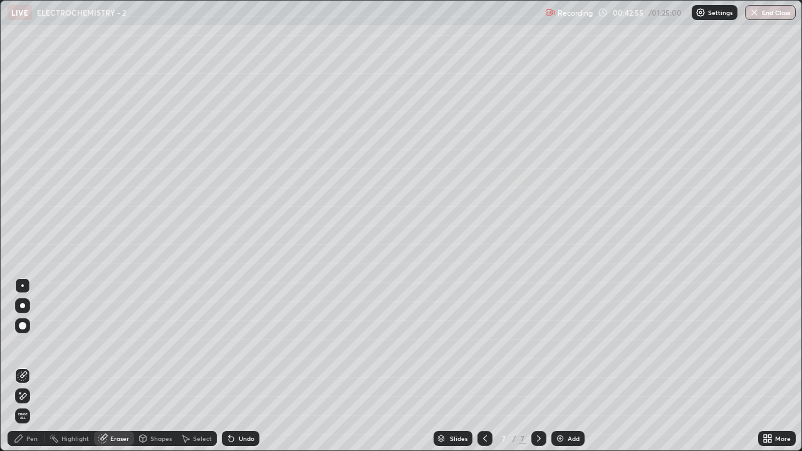
click at [24, 345] on div "Pen" at bounding box center [27, 438] width 38 height 15
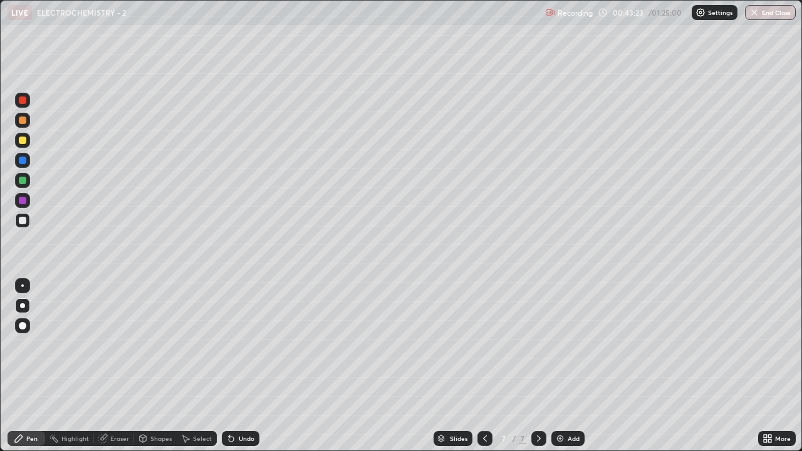
click at [563, 345] on img at bounding box center [560, 439] width 10 height 10
click at [482, 345] on icon at bounding box center [485, 439] width 10 height 10
click at [537, 345] on icon at bounding box center [539, 439] width 10 height 10
click at [483, 345] on icon at bounding box center [485, 439] width 10 height 10
click at [76, 345] on div "Highlight" at bounding box center [75, 439] width 28 height 6
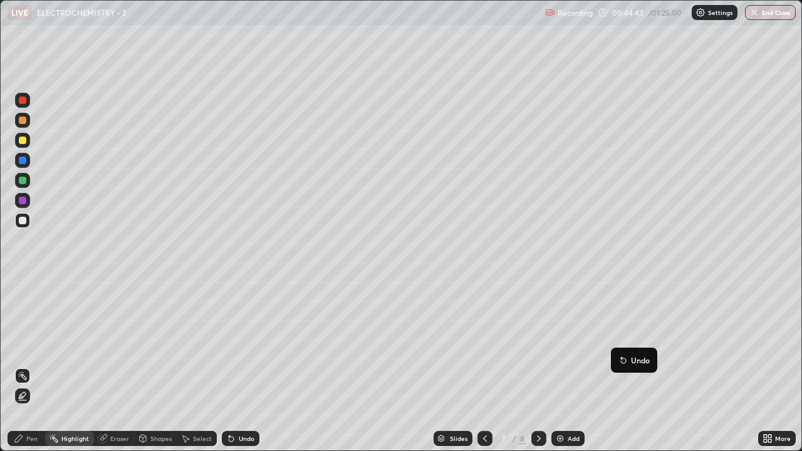
click at [543, 345] on div at bounding box center [538, 438] width 15 height 15
click at [31, 345] on div "Pen" at bounding box center [31, 439] width 11 height 6
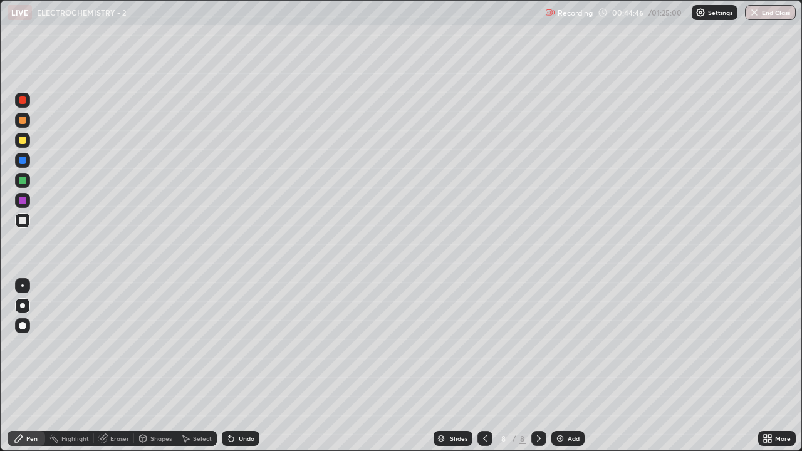
click at [25, 345] on div "Pen" at bounding box center [27, 438] width 38 height 15
click at [23, 141] on div at bounding box center [23, 141] width 8 height 8
click at [21, 142] on div at bounding box center [23, 141] width 8 height 8
click at [114, 345] on div "Eraser" at bounding box center [114, 438] width 40 height 15
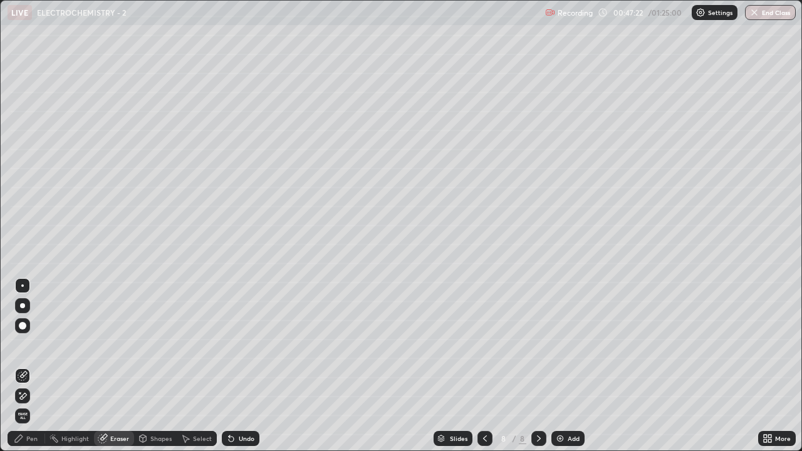
click at [24, 345] on div "Pen" at bounding box center [27, 438] width 38 height 15
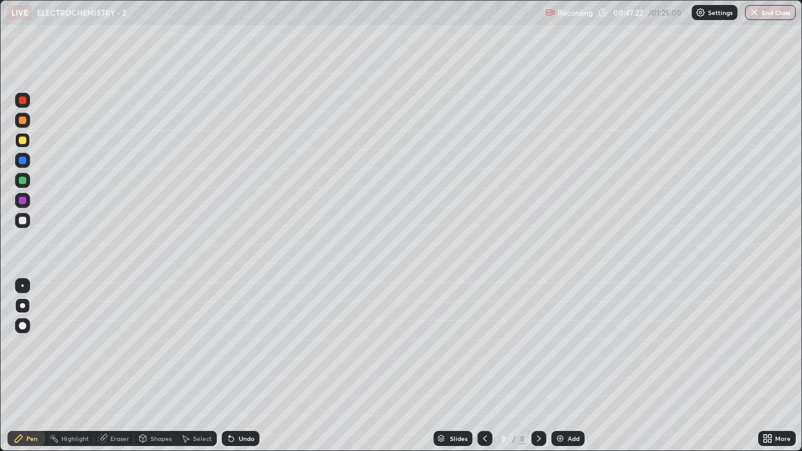
click at [21, 345] on icon at bounding box center [19, 439] width 10 height 10
click at [562, 345] on img at bounding box center [560, 439] width 10 height 10
click at [24, 222] on div at bounding box center [23, 221] width 8 height 8
click at [21, 226] on div at bounding box center [22, 220] width 15 height 15
click at [156, 345] on div "Shapes" at bounding box center [160, 439] width 21 height 6
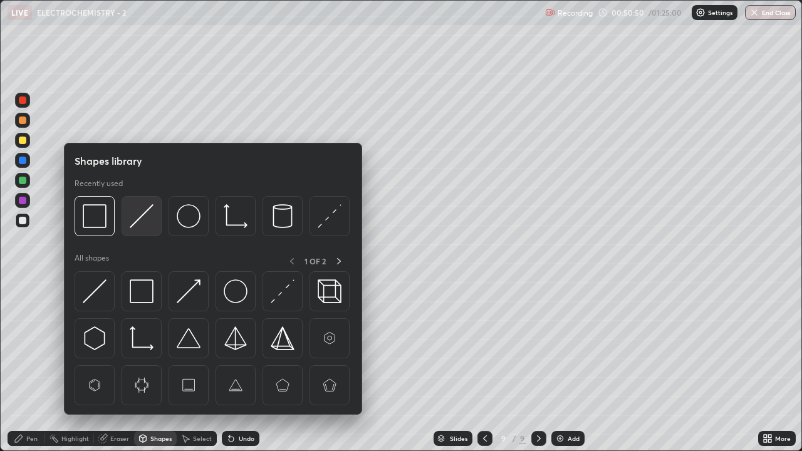
click at [138, 217] on img at bounding box center [142, 216] width 24 height 24
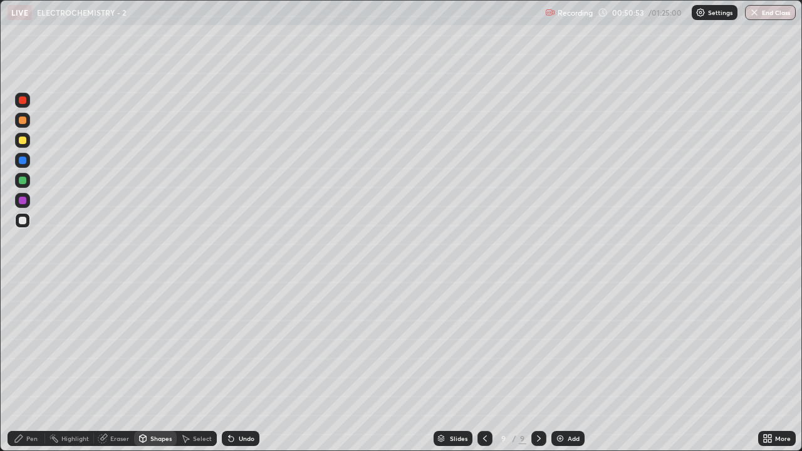
click at [30, 345] on div "Pen" at bounding box center [31, 439] width 11 height 6
click at [23, 286] on div at bounding box center [22, 286] width 3 height 3
click at [21, 285] on div at bounding box center [22, 286] width 3 height 3
click at [563, 345] on img at bounding box center [560, 439] width 10 height 10
click at [484, 345] on icon at bounding box center [484, 439] width 10 height 10
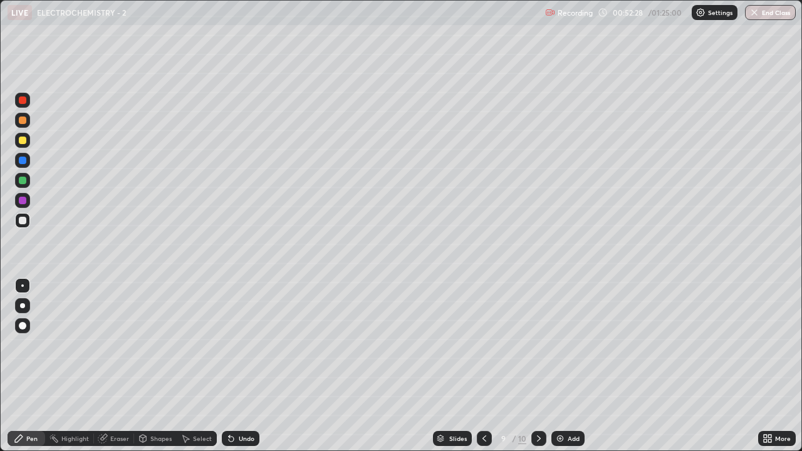
click at [157, 345] on div "Shapes" at bounding box center [160, 439] width 21 height 6
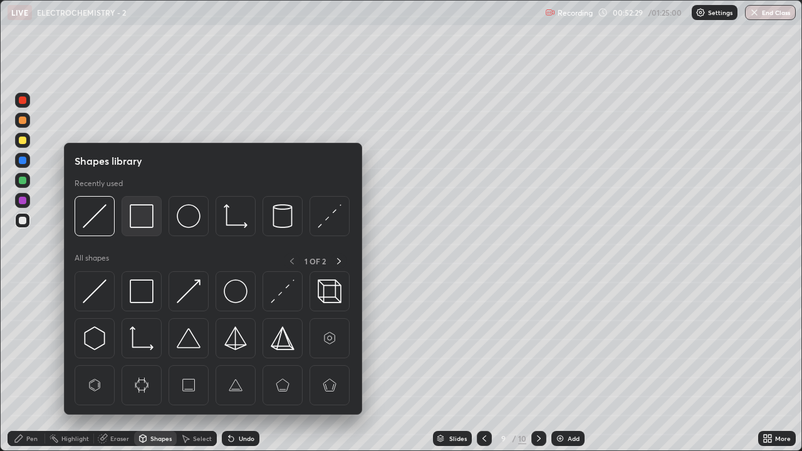
click at [140, 220] on img at bounding box center [142, 216] width 24 height 24
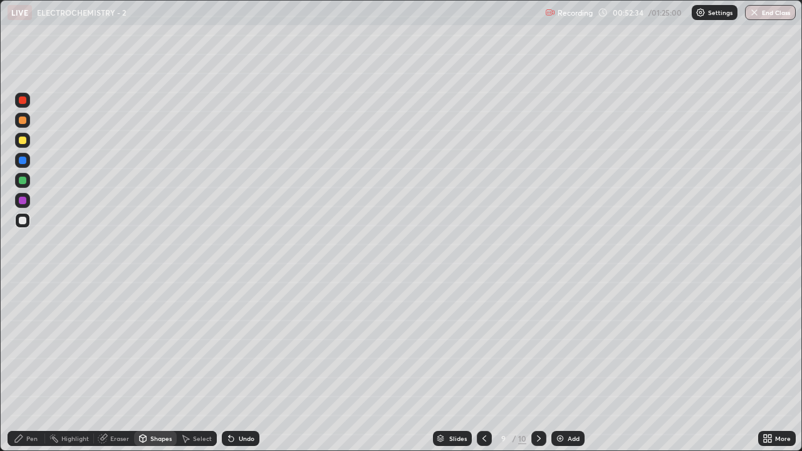
click at [113, 345] on div "Eraser" at bounding box center [119, 439] width 19 height 6
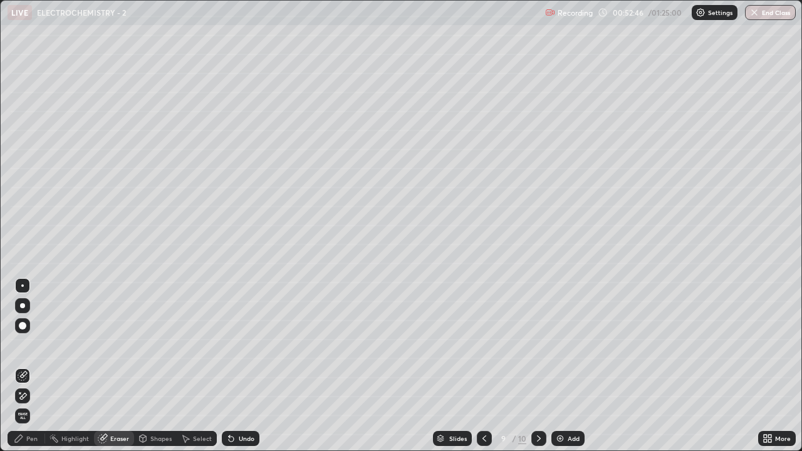
click at [33, 345] on div "Pen" at bounding box center [31, 439] width 11 height 6
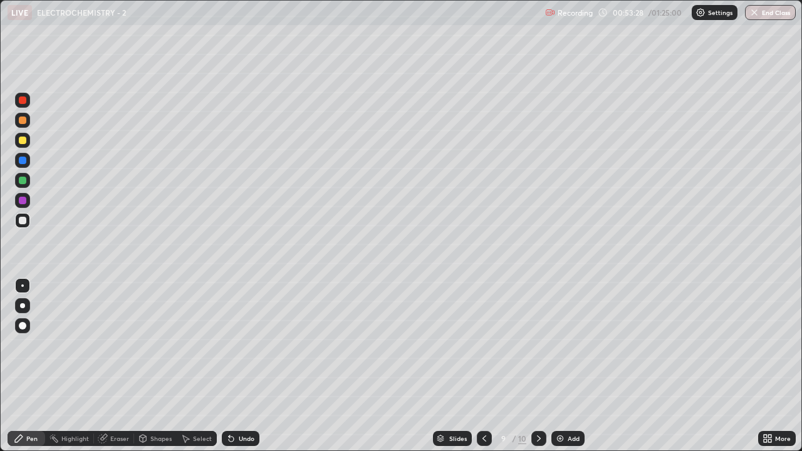
click at [117, 345] on div "Eraser" at bounding box center [119, 439] width 19 height 6
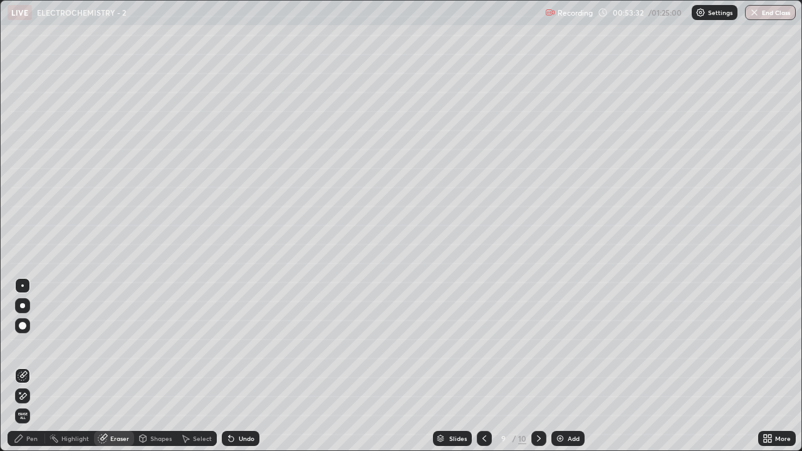
click at [23, 345] on icon at bounding box center [19, 439] width 10 height 10
click at [19, 345] on icon at bounding box center [19, 439] width 10 height 10
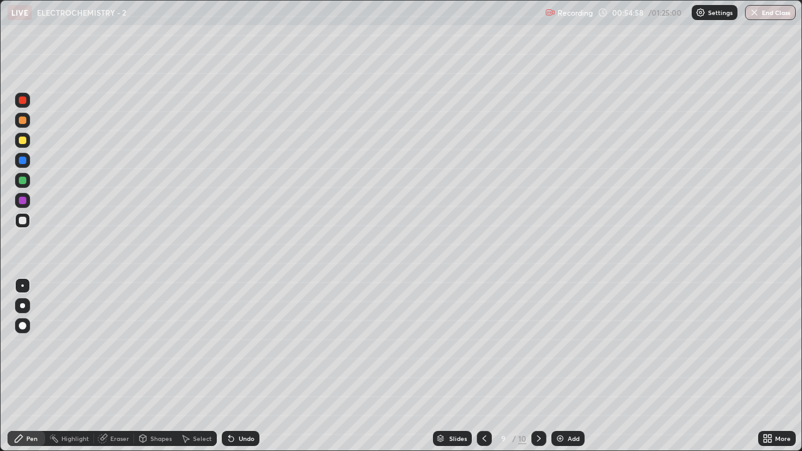
click at [22, 140] on div at bounding box center [23, 141] width 8 height 8
click at [19, 142] on div at bounding box center [23, 141] width 8 height 8
click at [23, 221] on div at bounding box center [23, 221] width 8 height 8
click at [24, 307] on div at bounding box center [22, 305] width 15 height 15
click at [23, 306] on div at bounding box center [22, 305] width 5 height 5
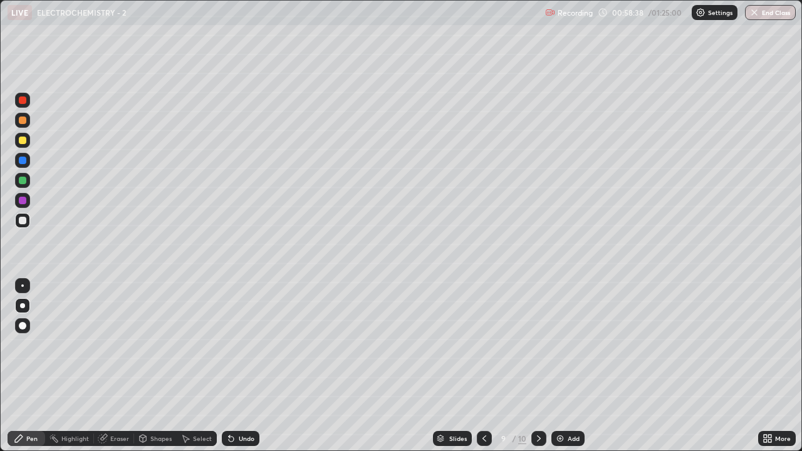
click at [155, 345] on div "Shapes" at bounding box center [160, 439] width 21 height 6
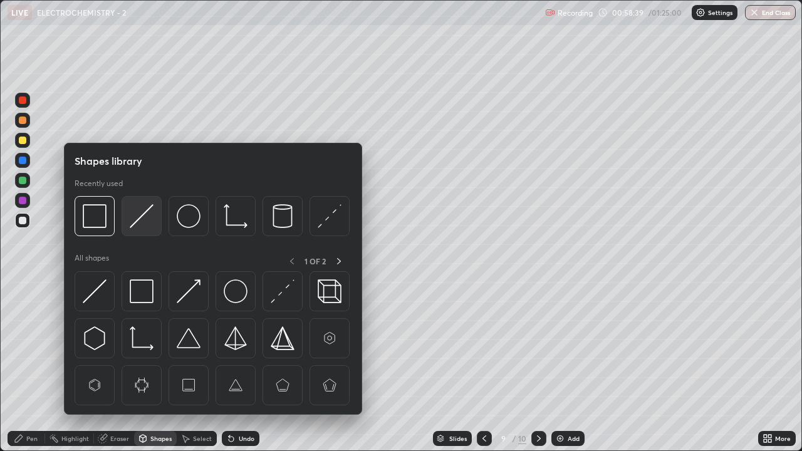
click at [135, 224] on img at bounding box center [142, 216] width 24 height 24
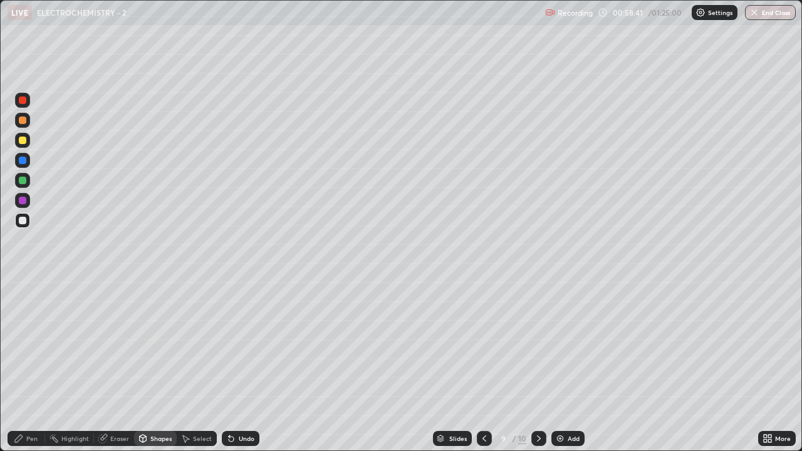
click at [29, 345] on div "Pen" at bounding box center [31, 439] width 11 height 6
click at [26, 345] on div "Pen" at bounding box center [27, 438] width 38 height 15
click at [23, 286] on div at bounding box center [22, 286] width 3 height 3
click at [118, 345] on div "Eraser" at bounding box center [119, 439] width 19 height 6
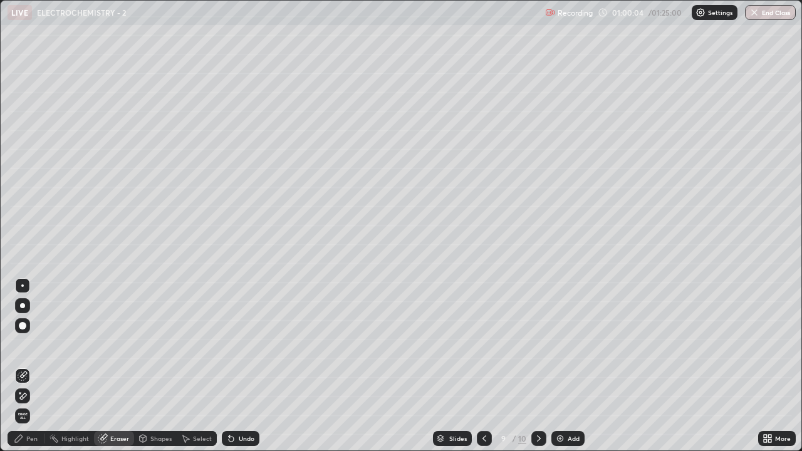
click at [25, 345] on div "Pen" at bounding box center [27, 438] width 38 height 15
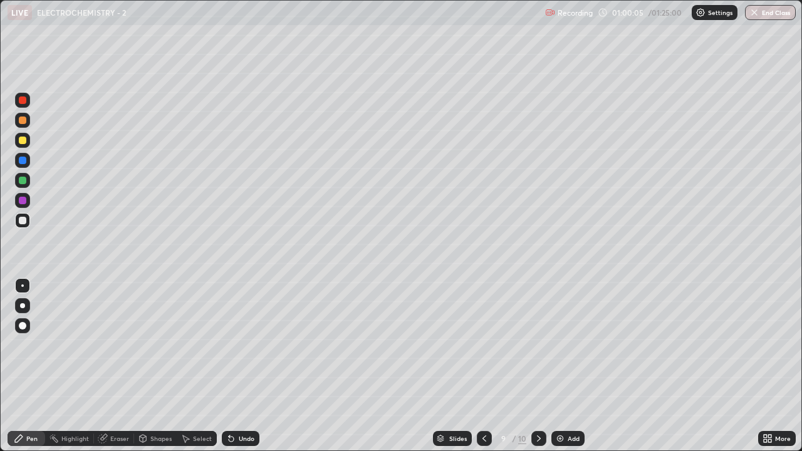
click at [24, 345] on div "Pen" at bounding box center [27, 438] width 38 height 15
click at [24, 345] on icon at bounding box center [19, 439] width 10 height 10
click at [536, 345] on icon at bounding box center [539, 439] width 10 height 10
click at [123, 345] on div "Eraser" at bounding box center [119, 439] width 19 height 6
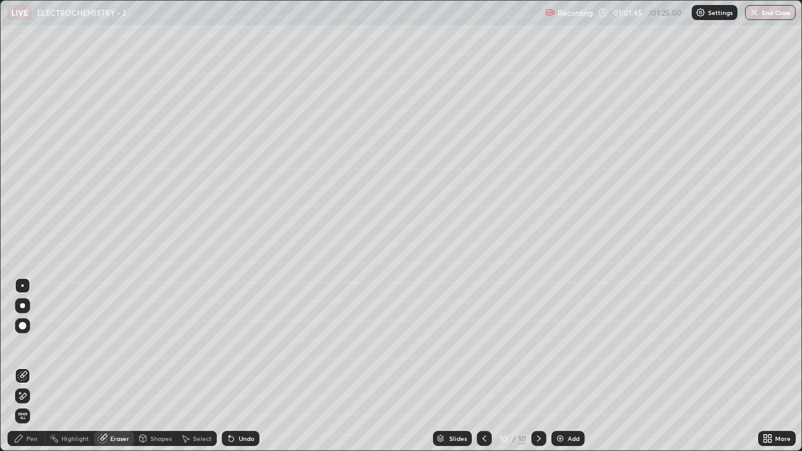
click at [23, 345] on span "Erase all" at bounding box center [23, 416] width 14 height 8
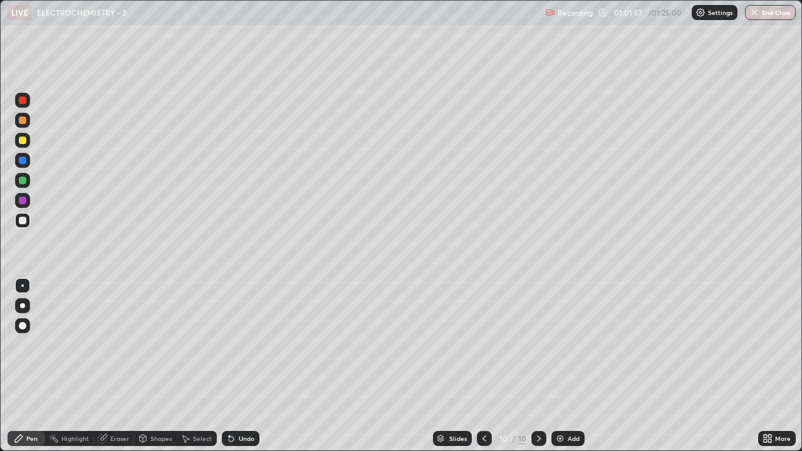
click at [149, 345] on div "Shapes" at bounding box center [155, 438] width 43 height 15
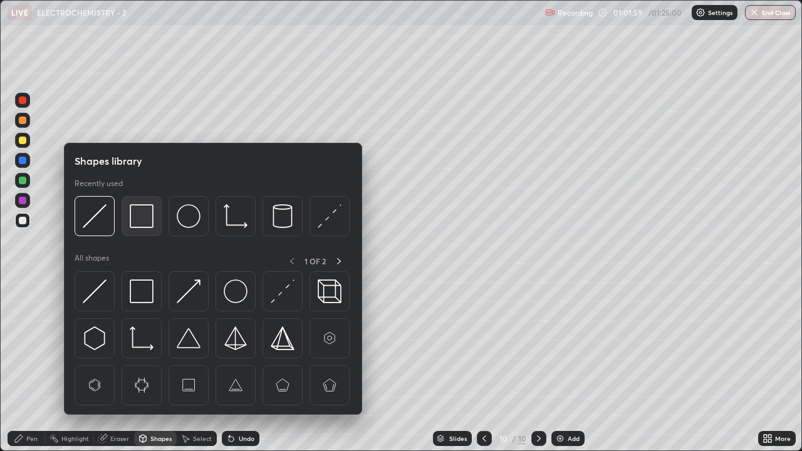
click at [140, 221] on img at bounding box center [142, 216] width 24 height 24
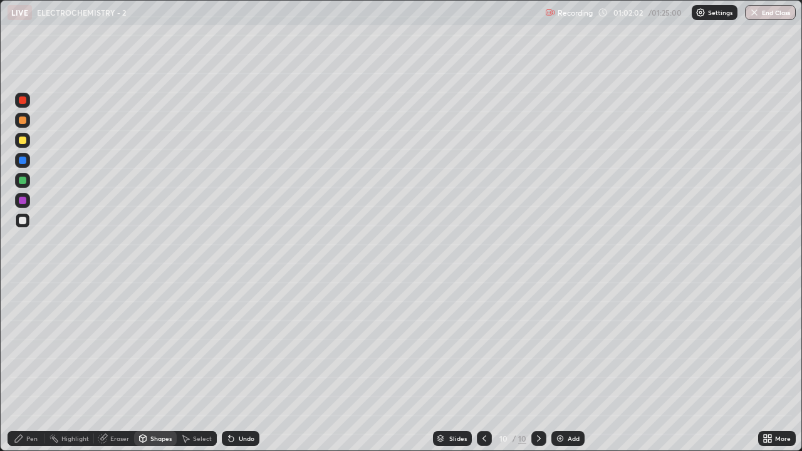
click at [110, 345] on div "Eraser" at bounding box center [119, 439] width 19 height 6
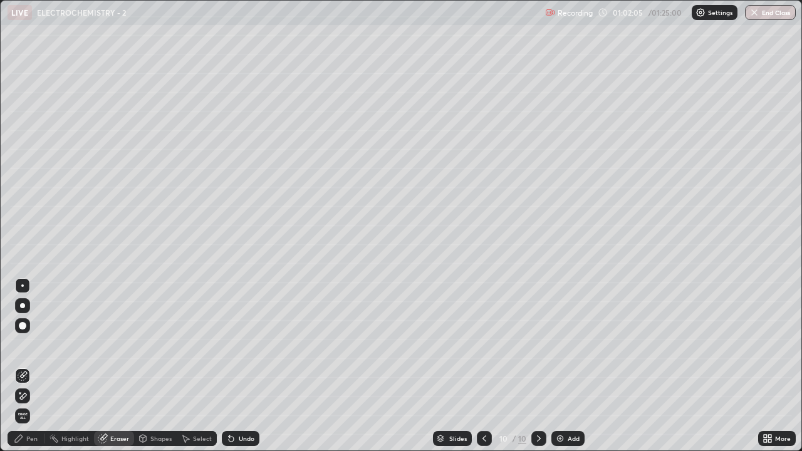
click at [28, 345] on div "Pen" at bounding box center [31, 439] width 11 height 6
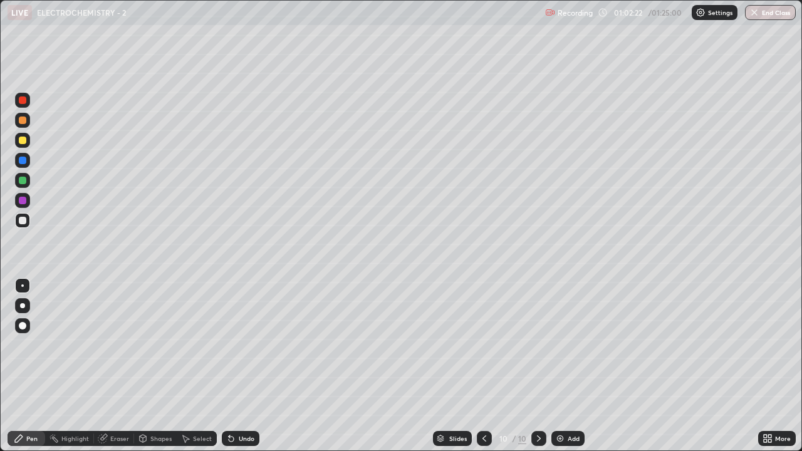
click at [21, 141] on div at bounding box center [23, 141] width 8 height 8
click at [20, 141] on div at bounding box center [23, 141] width 8 height 8
click at [23, 221] on div at bounding box center [23, 221] width 8 height 8
click at [21, 142] on div at bounding box center [23, 141] width 8 height 8
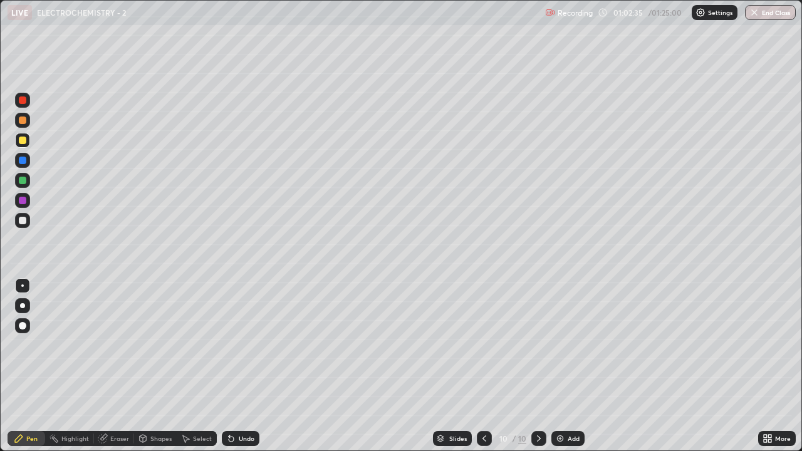
click at [22, 138] on div at bounding box center [23, 141] width 8 height 8
click at [122, 345] on div "Eraser" at bounding box center [119, 439] width 19 height 6
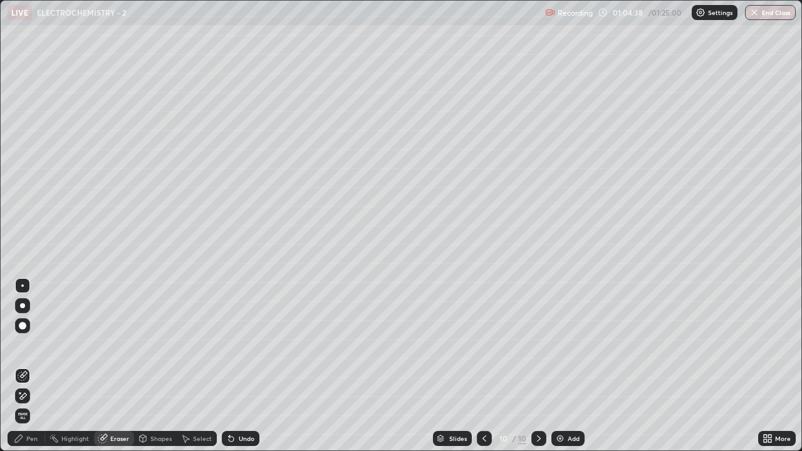
click at [28, 345] on div "Pen" at bounding box center [27, 438] width 38 height 15
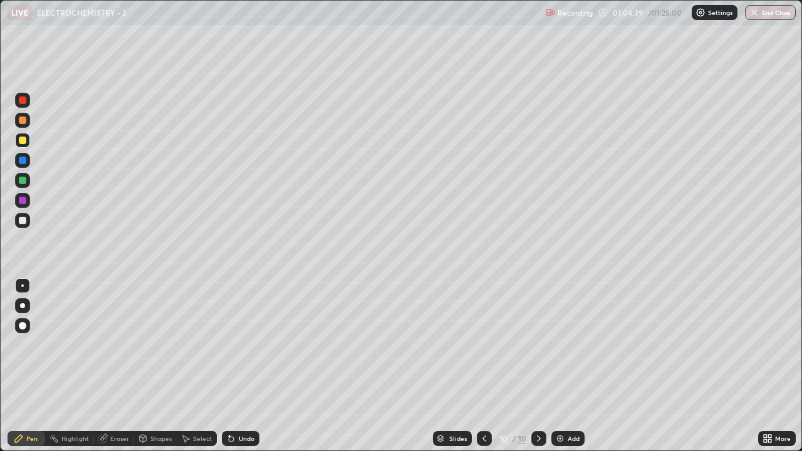
click at [27, 221] on div at bounding box center [22, 220] width 15 height 15
click at [121, 345] on div "Eraser" at bounding box center [119, 439] width 19 height 6
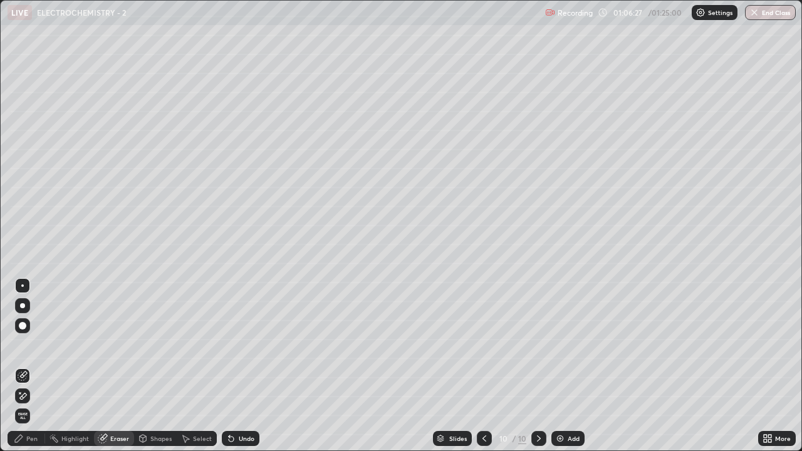
click at [23, 345] on span "Erase all" at bounding box center [23, 416] width 14 height 8
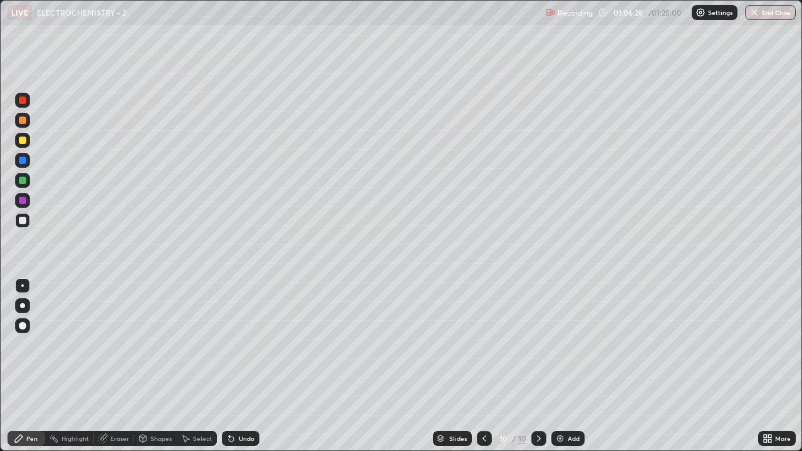
click at [482, 345] on icon at bounding box center [484, 439] width 10 height 10
click at [22, 225] on div at bounding box center [22, 220] width 15 height 15
click at [537, 345] on icon at bounding box center [539, 439] width 10 height 10
click at [23, 142] on div at bounding box center [23, 141] width 8 height 8
click at [23, 139] on div at bounding box center [23, 141] width 8 height 8
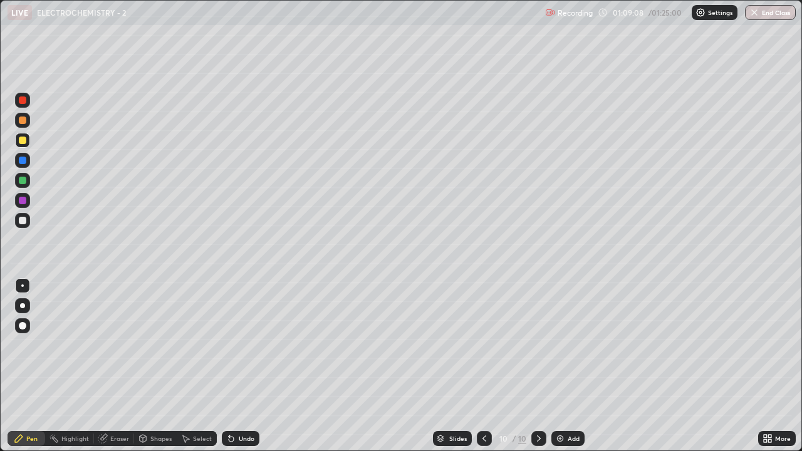
click at [19, 224] on div at bounding box center [22, 220] width 15 height 15
click at [157, 345] on div "Shapes" at bounding box center [160, 439] width 21 height 6
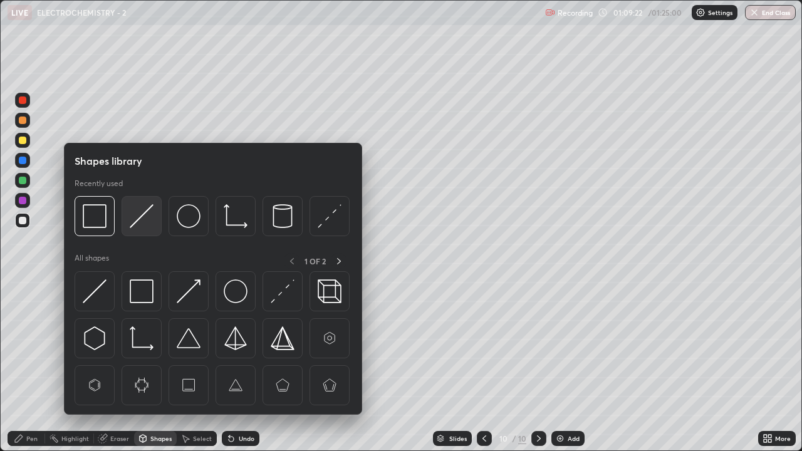
click at [141, 221] on img at bounding box center [142, 216] width 24 height 24
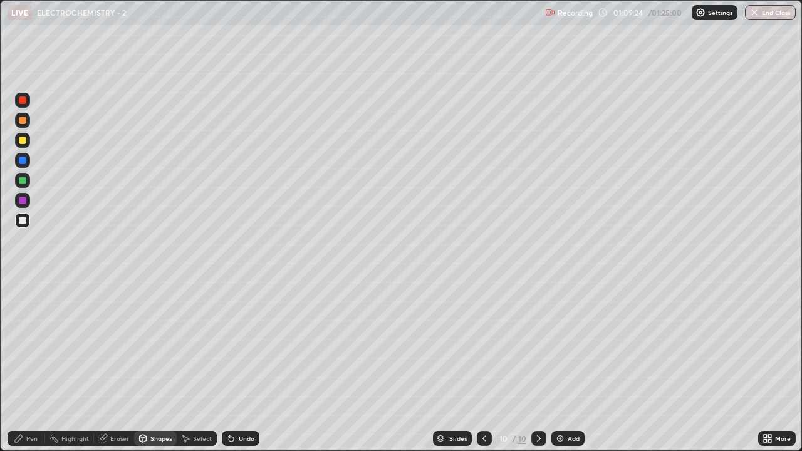
click at [32, 345] on div "Pen" at bounding box center [31, 439] width 11 height 6
click at [22, 306] on div at bounding box center [22, 305] width 5 height 5
click at [118, 345] on div "Eraser" at bounding box center [119, 439] width 19 height 6
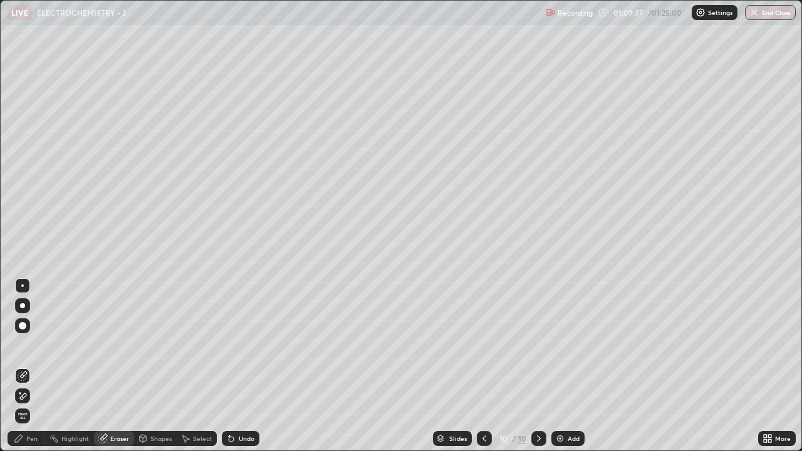
click at [23, 345] on icon at bounding box center [19, 439] width 10 height 10
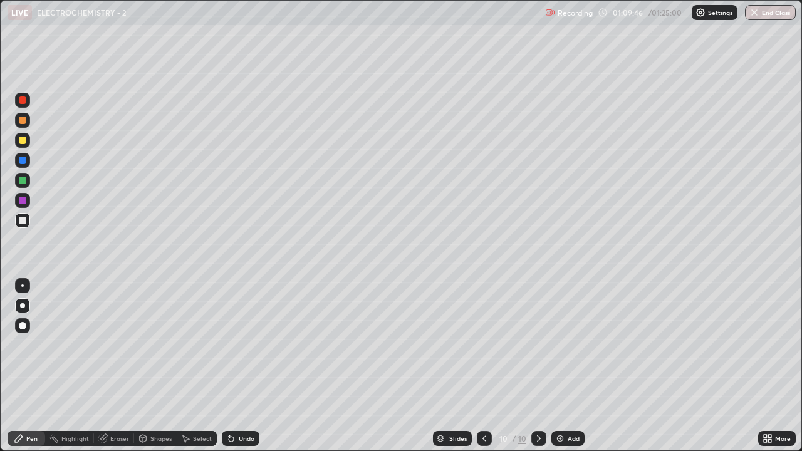
click at [155, 345] on div "Shapes" at bounding box center [155, 438] width 43 height 15
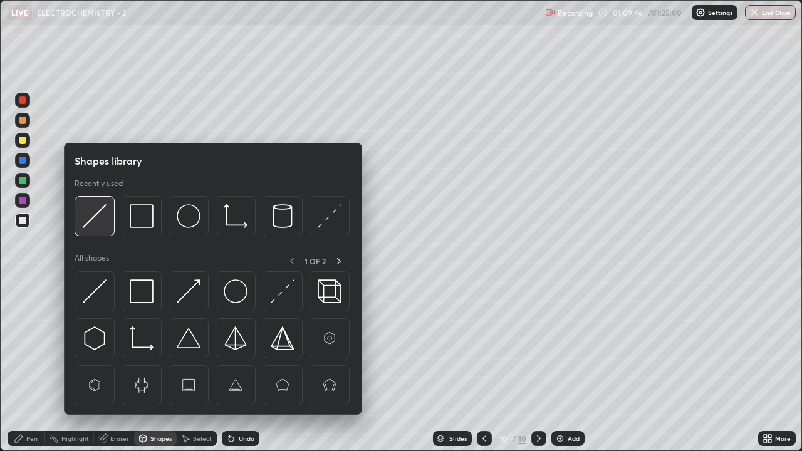
click at [95, 223] on img at bounding box center [95, 216] width 24 height 24
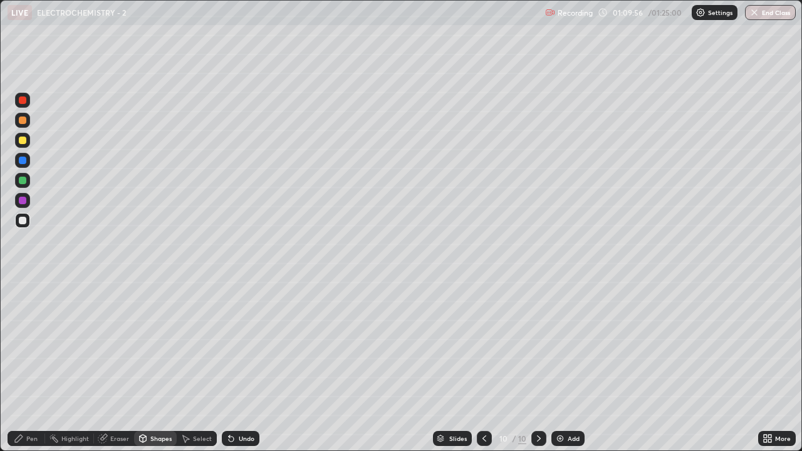
click at [30, 345] on div "Pen" at bounding box center [31, 439] width 11 height 6
click at [23, 286] on div at bounding box center [22, 286] width 3 height 3
click at [28, 144] on div at bounding box center [22, 140] width 15 height 15
click at [25, 140] on div at bounding box center [23, 141] width 8 height 8
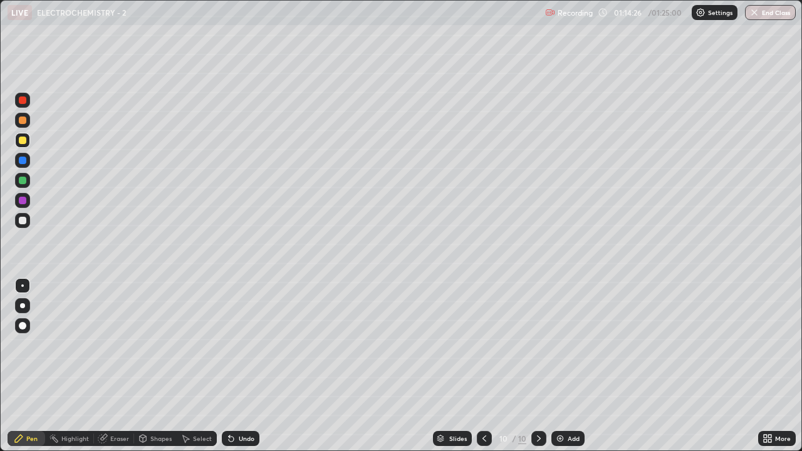
click at [766, 12] on button "End Class" at bounding box center [770, 12] width 51 height 15
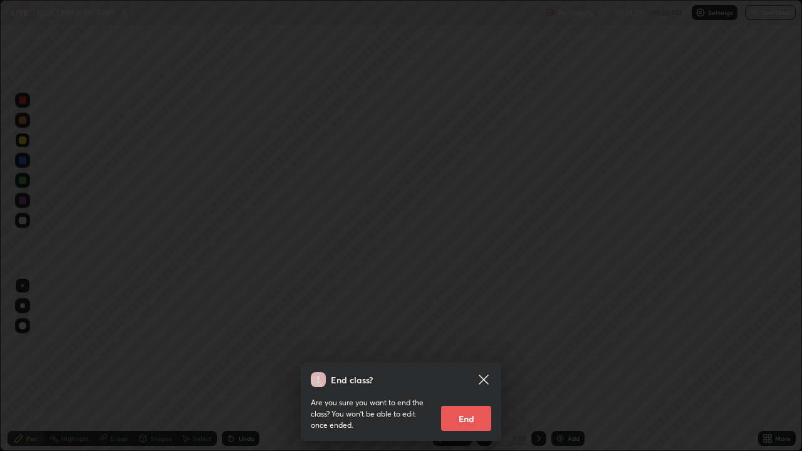
click at [466, 345] on button "End" at bounding box center [466, 418] width 50 height 25
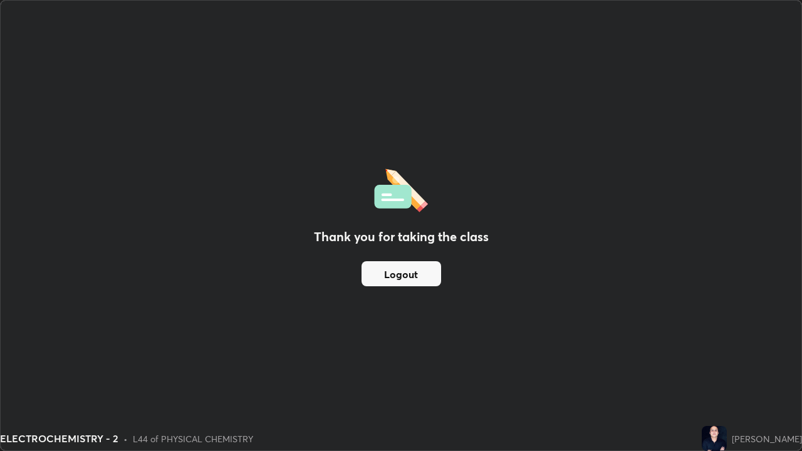
click at [414, 281] on button "Logout" at bounding box center [402, 273] width 80 height 25
